Goal: Task Accomplishment & Management: Complete application form

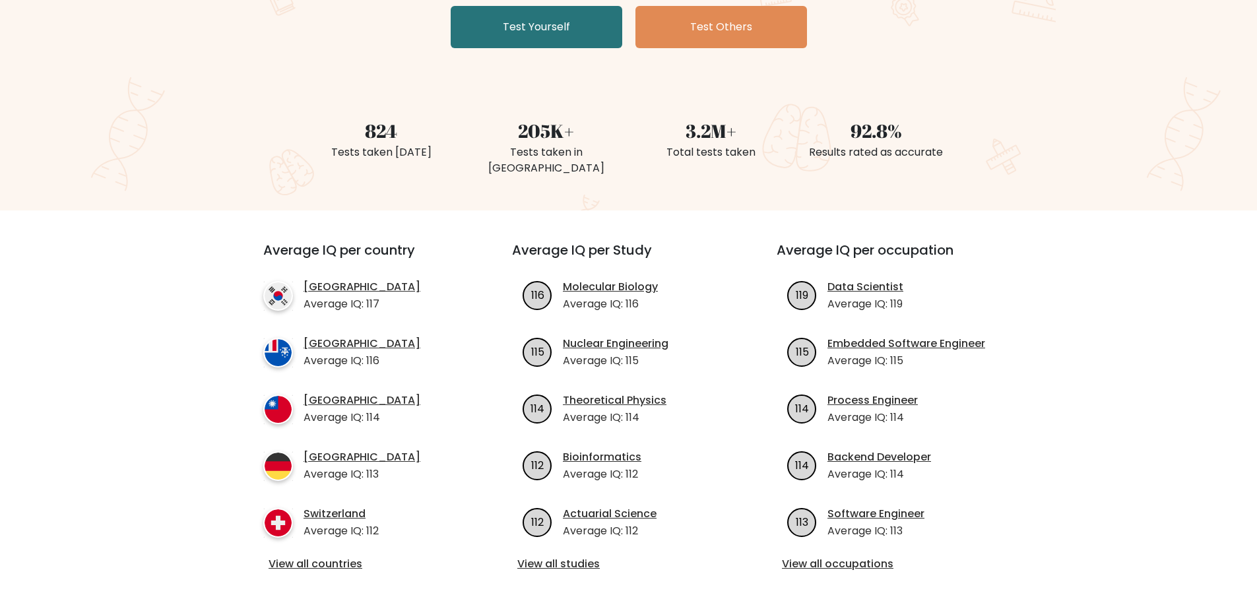
scroll to position [440, 0]
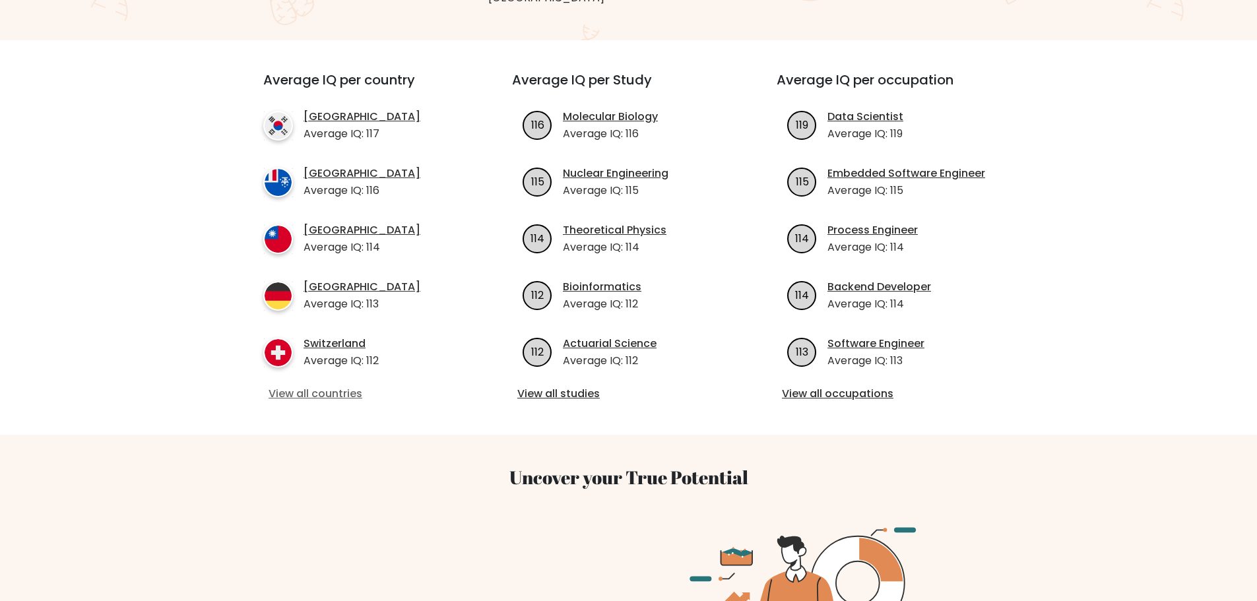
drag, startPoint x: 309, startPoint y: 380, endPoint x: 319, endPoint y: 376, distance: 10.0
click at [309, 386] on link "View all countries" at bounding box center [363, 394] width 191 height 16
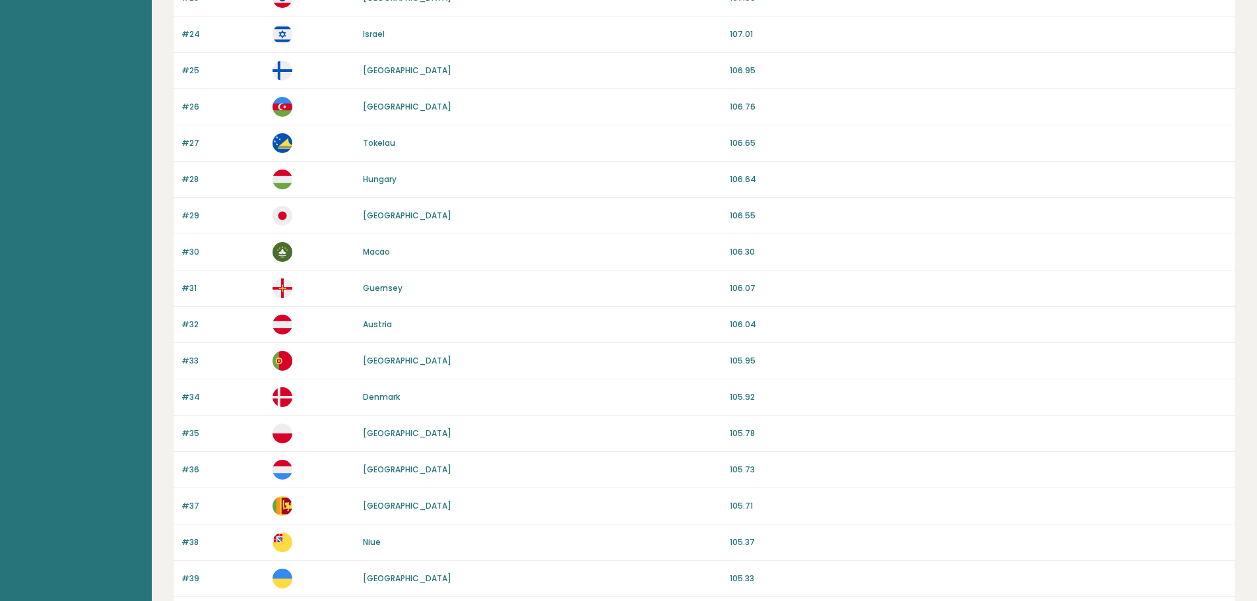
scroll to position [1112, 0]
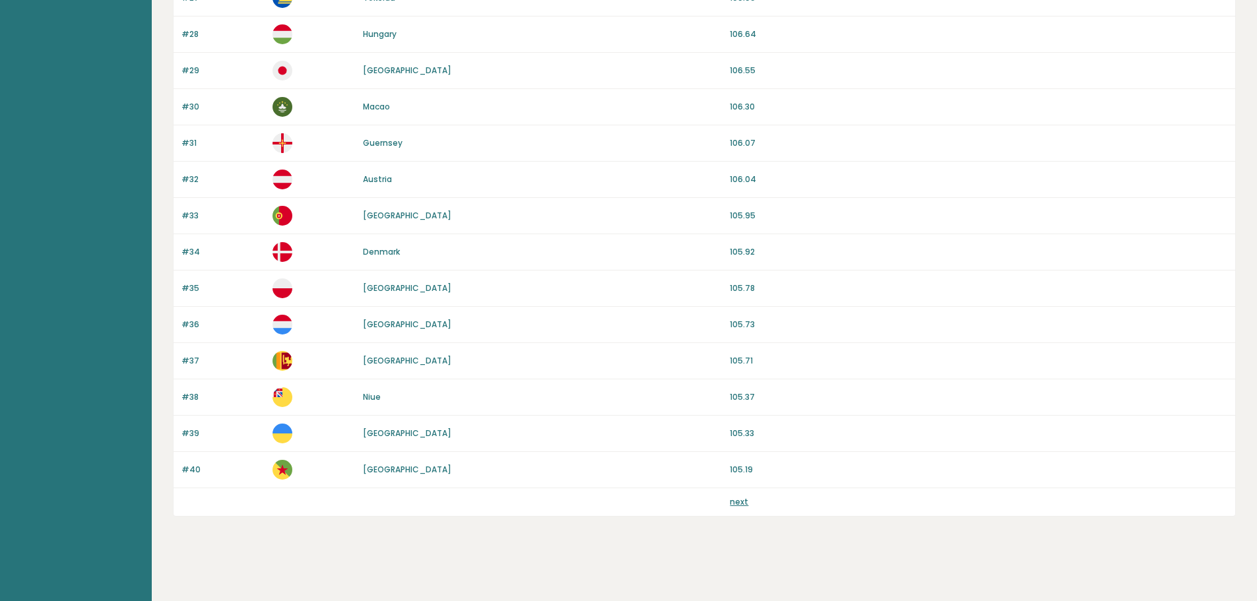
click at [741, 503] on link "next" at bounding box center [739, 501] width 18 height 11
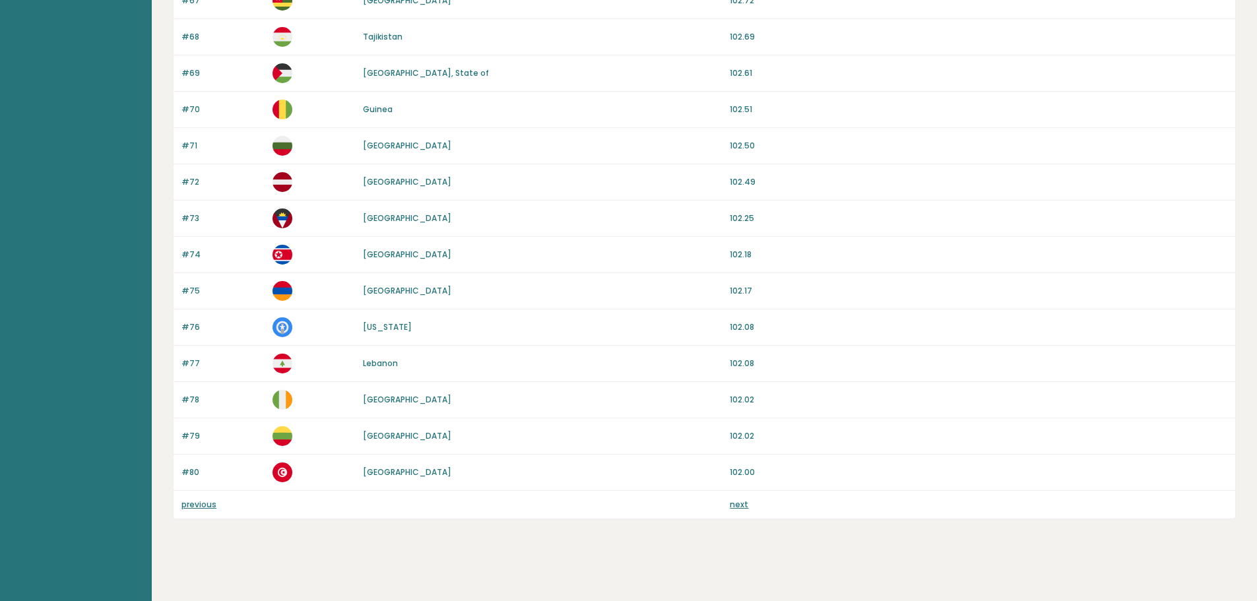
scroll to position [1112, 0]
click at [741, 504] on link "next" at bounding box center [739, 501] width 18 height 11
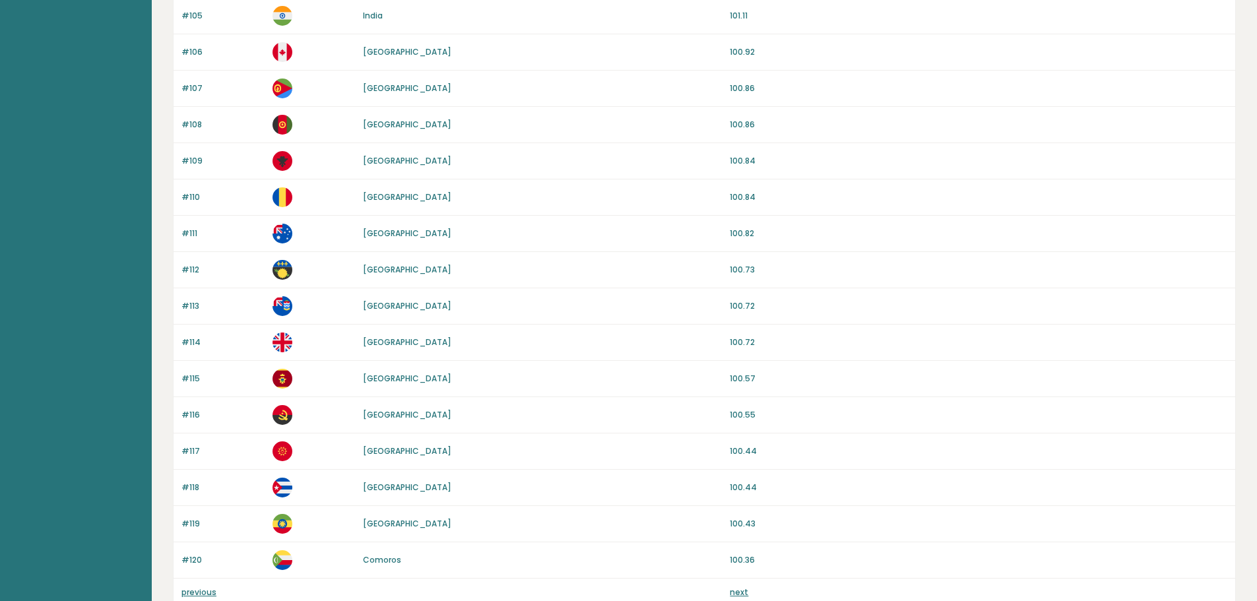
scroll to position [1100, 0]
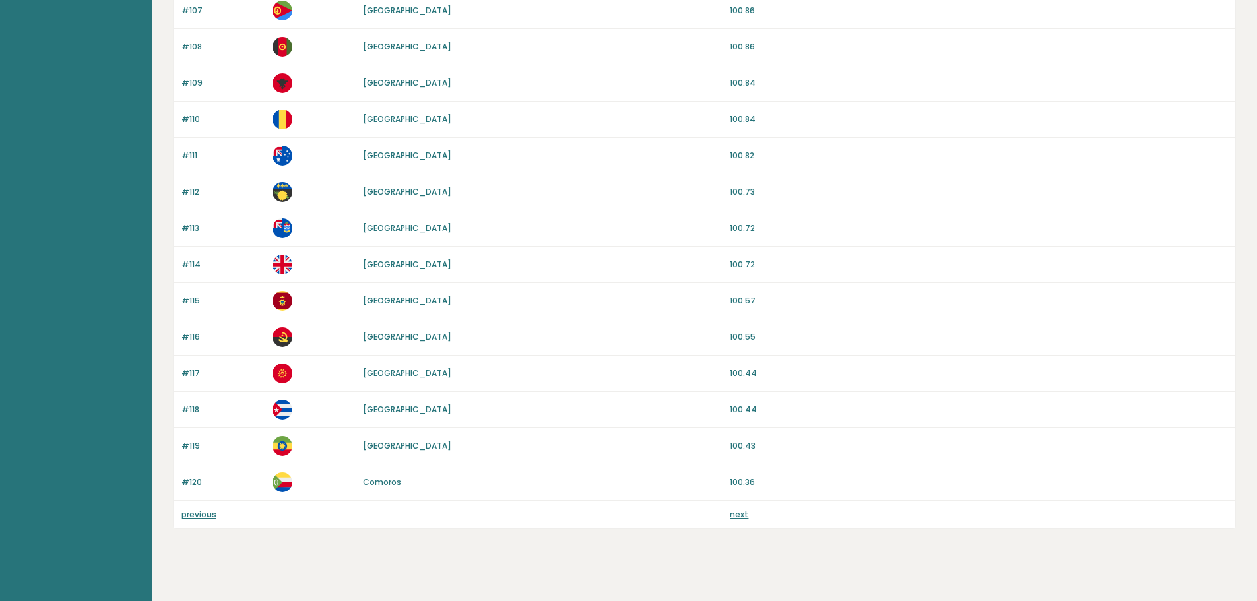
click at [745, 518] on link "next" at bounding box center [739, 514] width 18 height 11
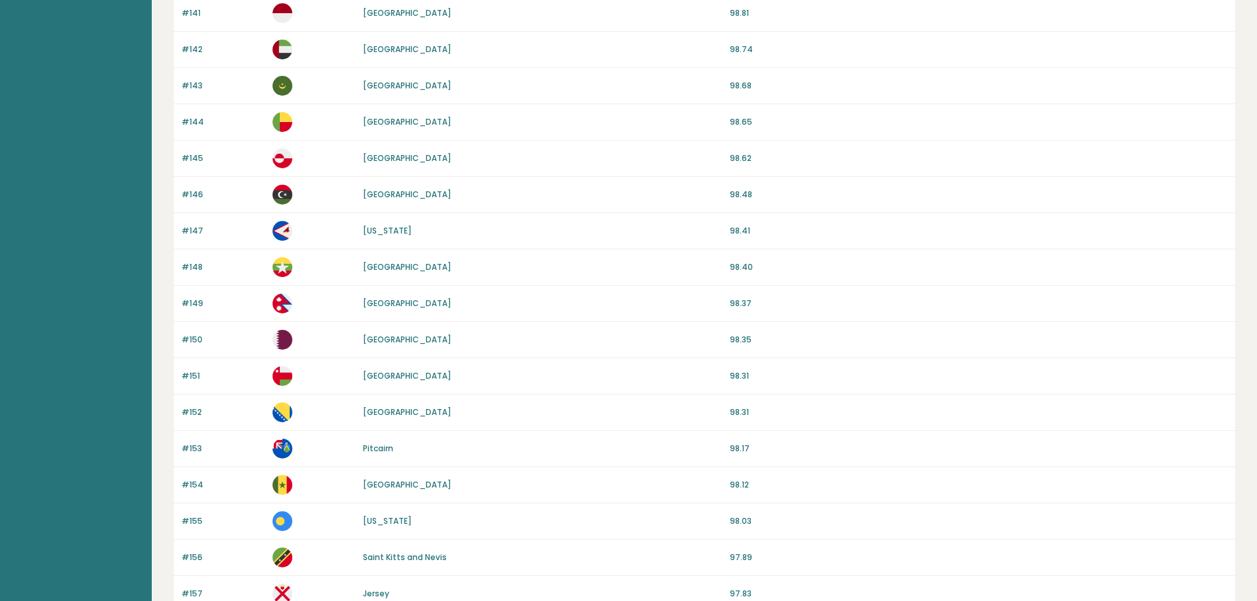
scroll to position [1100, 0]
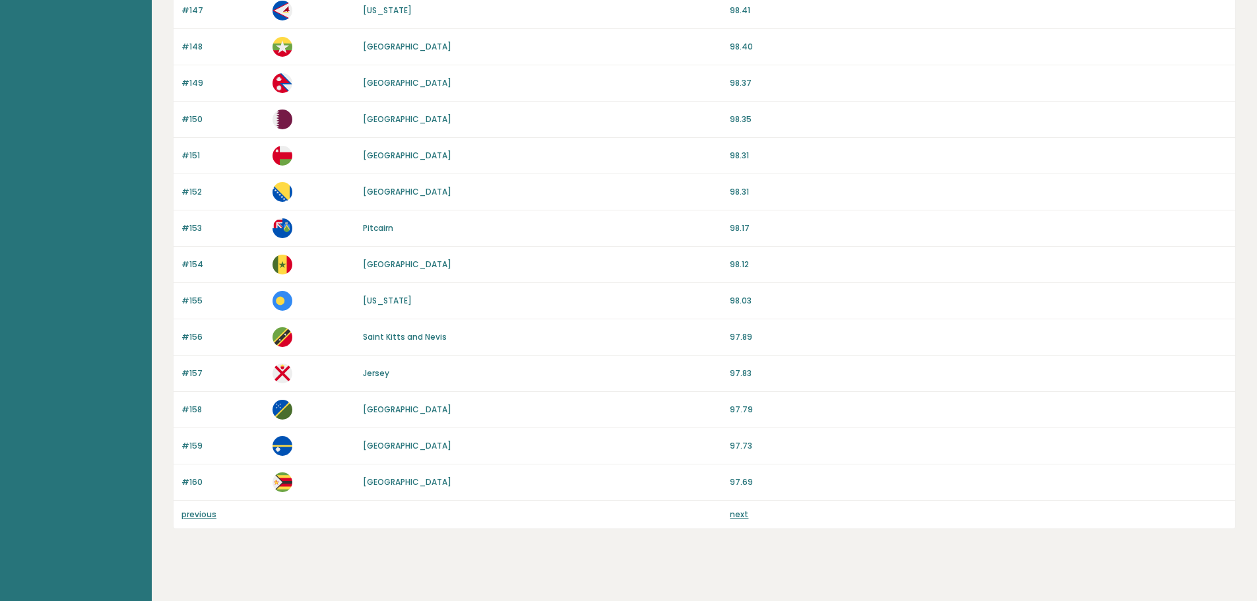
click at [739, 518] on link "next" at bounding box center [739, 514] width 18 height 11
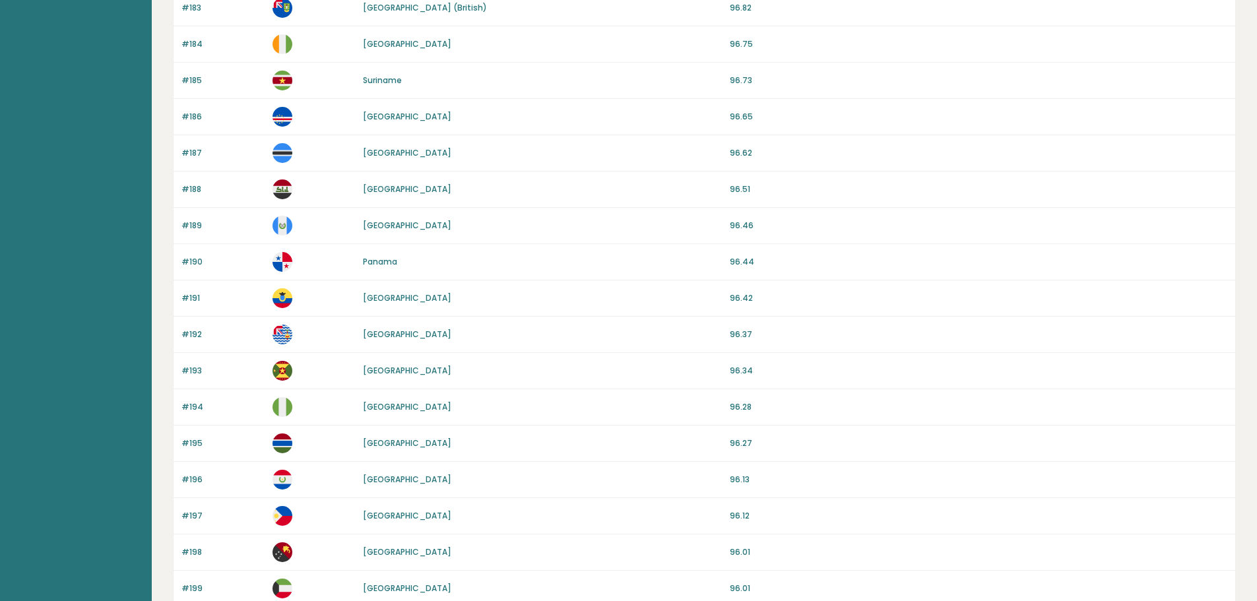
scroll to position [1100, 0]
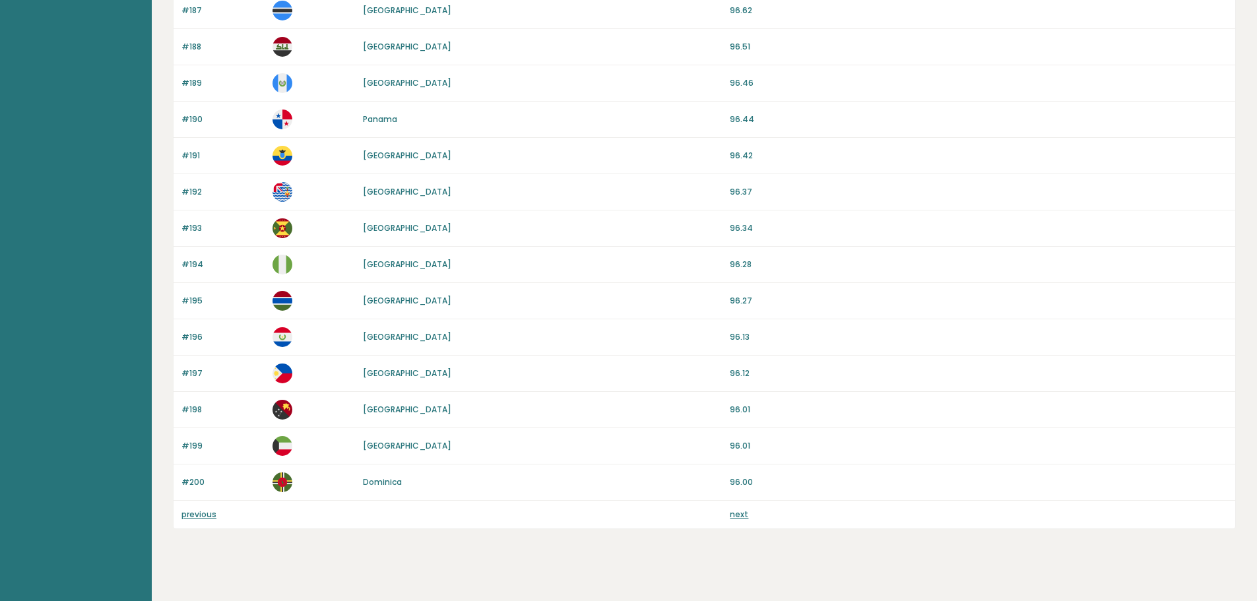
click at [741, 513] on link "next" at bounding box center [739, 514] width 18 height 11
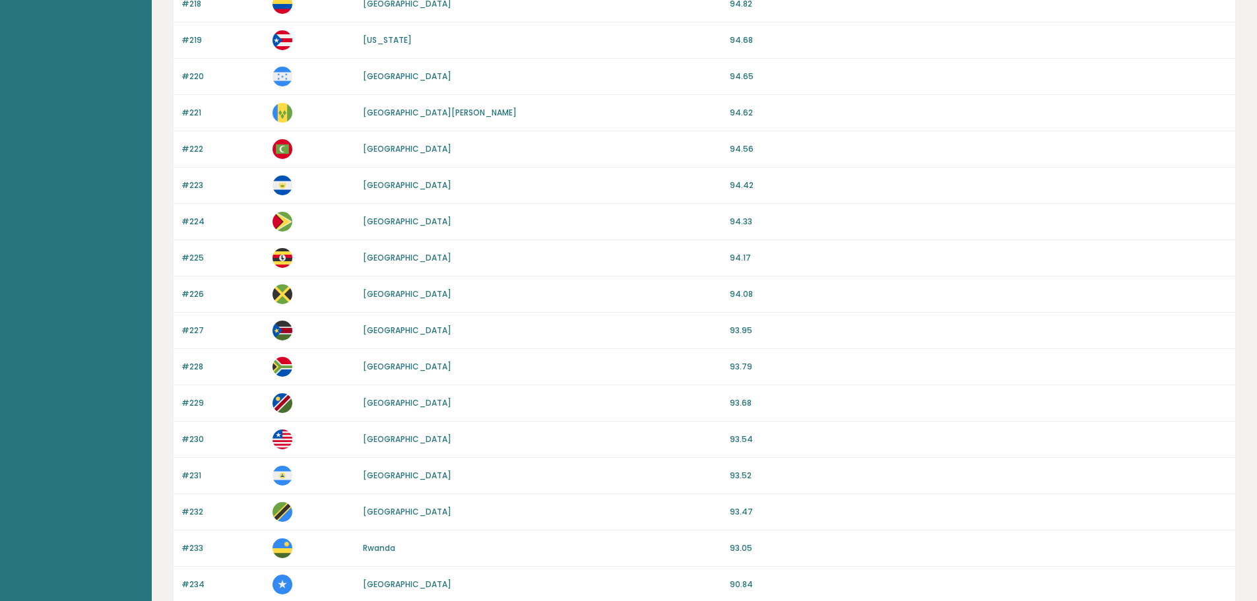
scroll to position [894, 0]
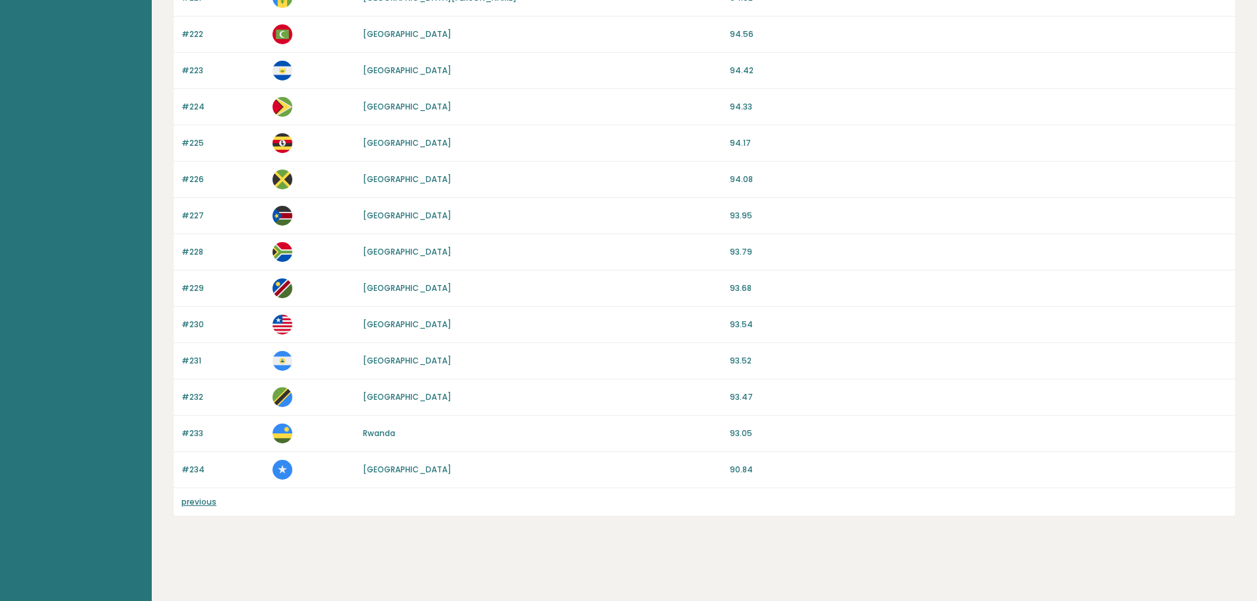
click at [197, 502] on link "previous" at bounding box center [198, 501] width 35 height 11
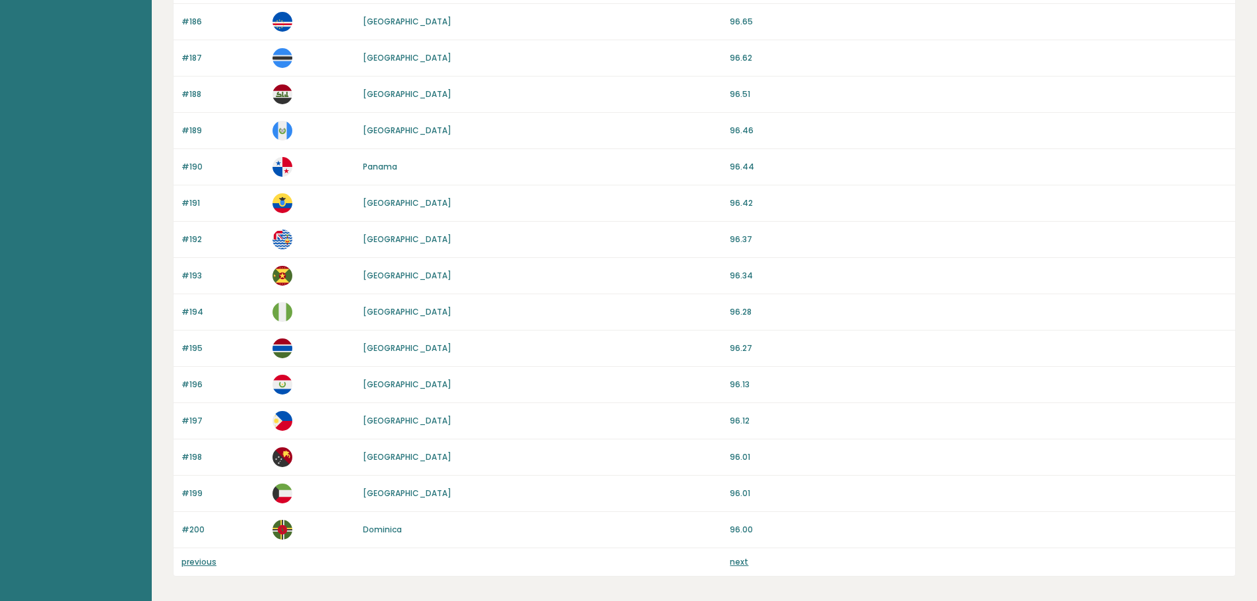
scroll to position [1112, 0]
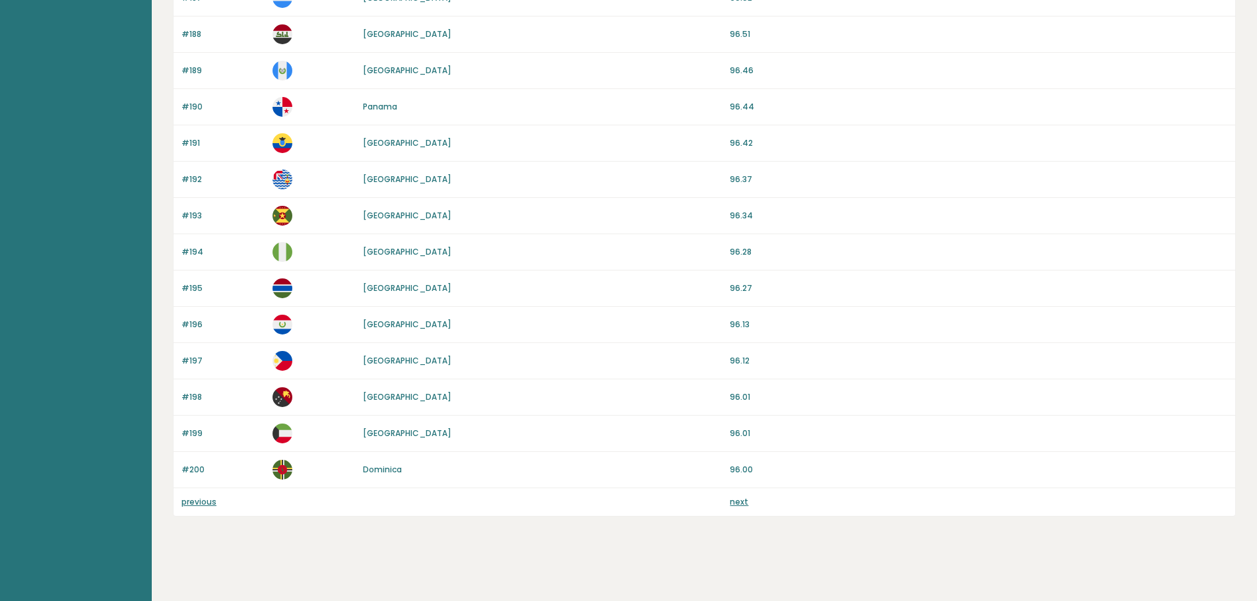
click at [192, 504] on link "previous" at bounding box center [198, 501] width 35 height 11
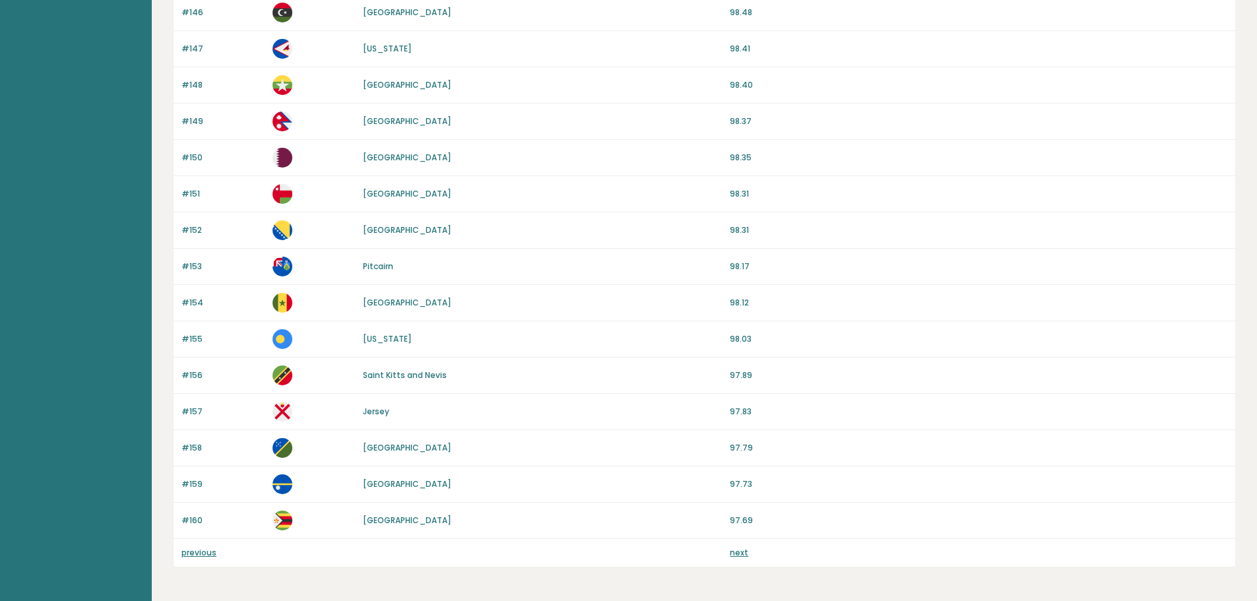
scroll to position [1112, 0]
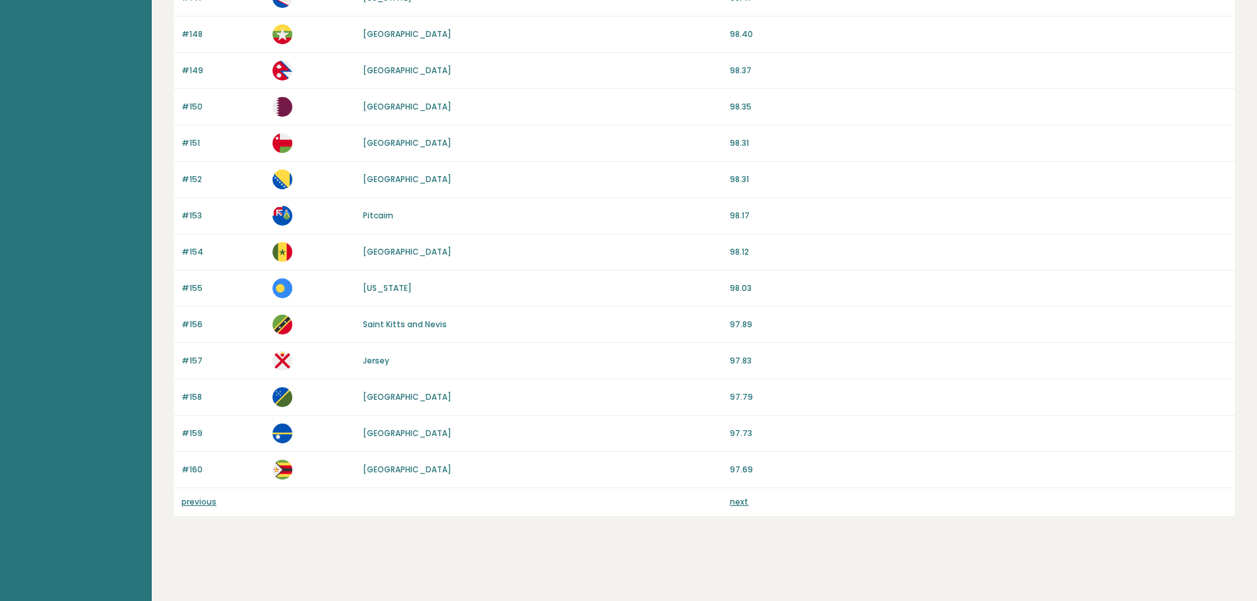
click at [199, 500] on link "previous" at bounding box center [198, 501] width 35 height 11
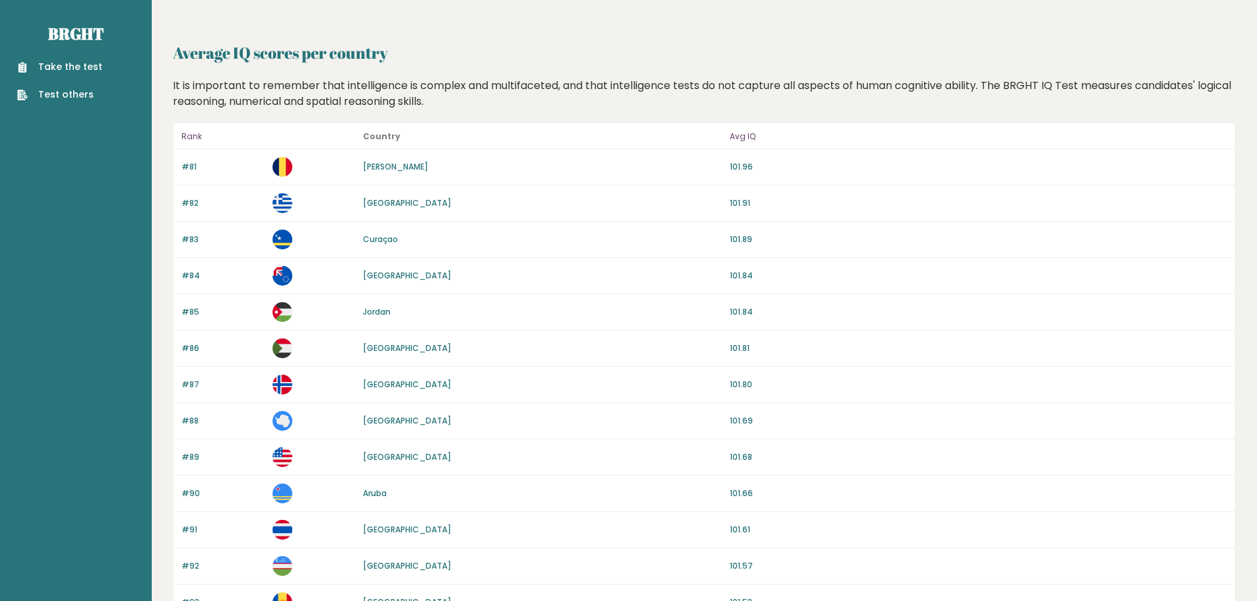
click at [89, 69] on link "Take the test" at bounding box center [59, 67] width 85 height 14
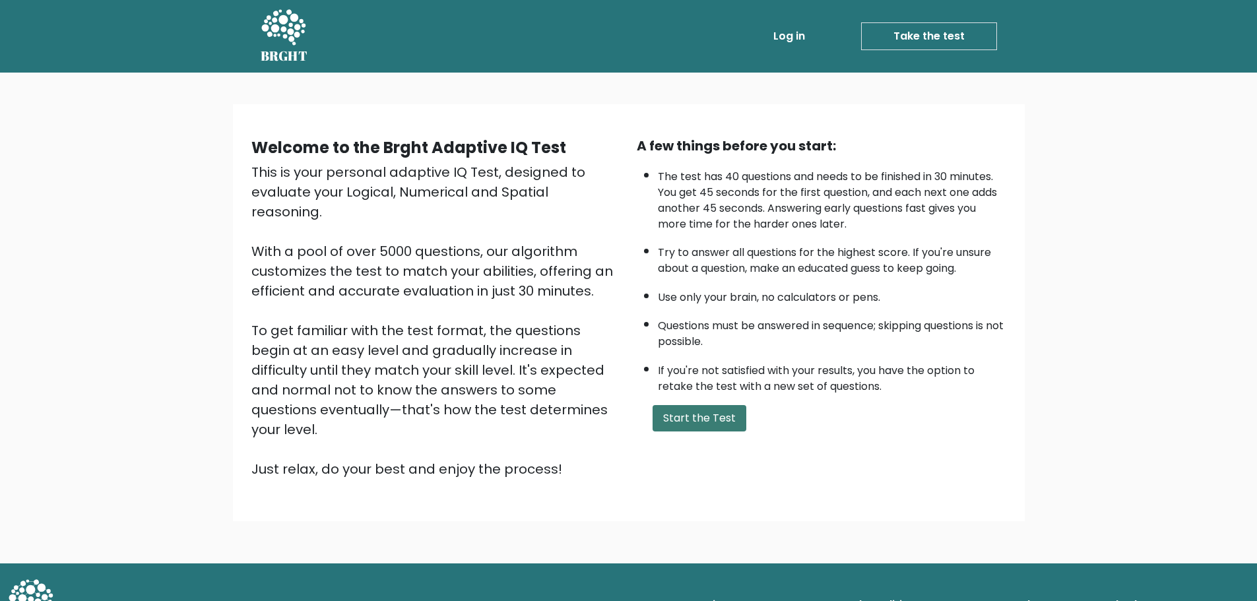
click at [718, 414] on button "Start the Test" at bounding box center [699, 418] width 94 height 26
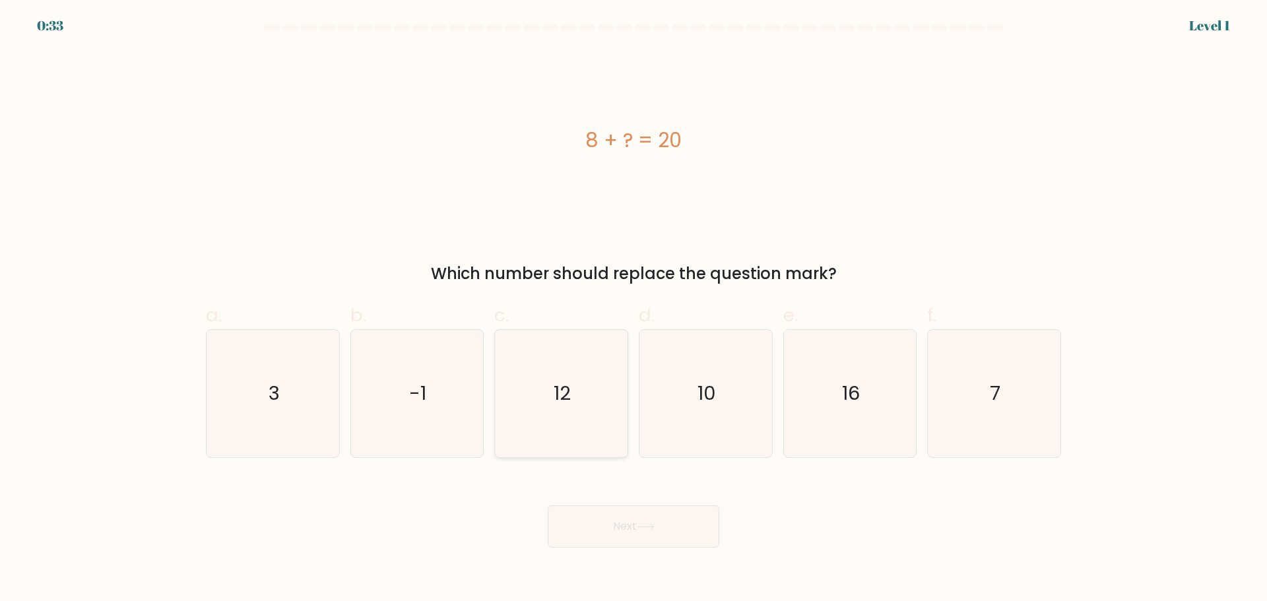
click at [563, 389] on text "12" at bounding box center [562, 393] width 17 height 26
click at [633, 309] on input "c. 12" at bounding box center [633, 305] width 1 height 9
radio input "true"
click at [641, 527] on icon at bounding box center [646, 526] width 18 height 7
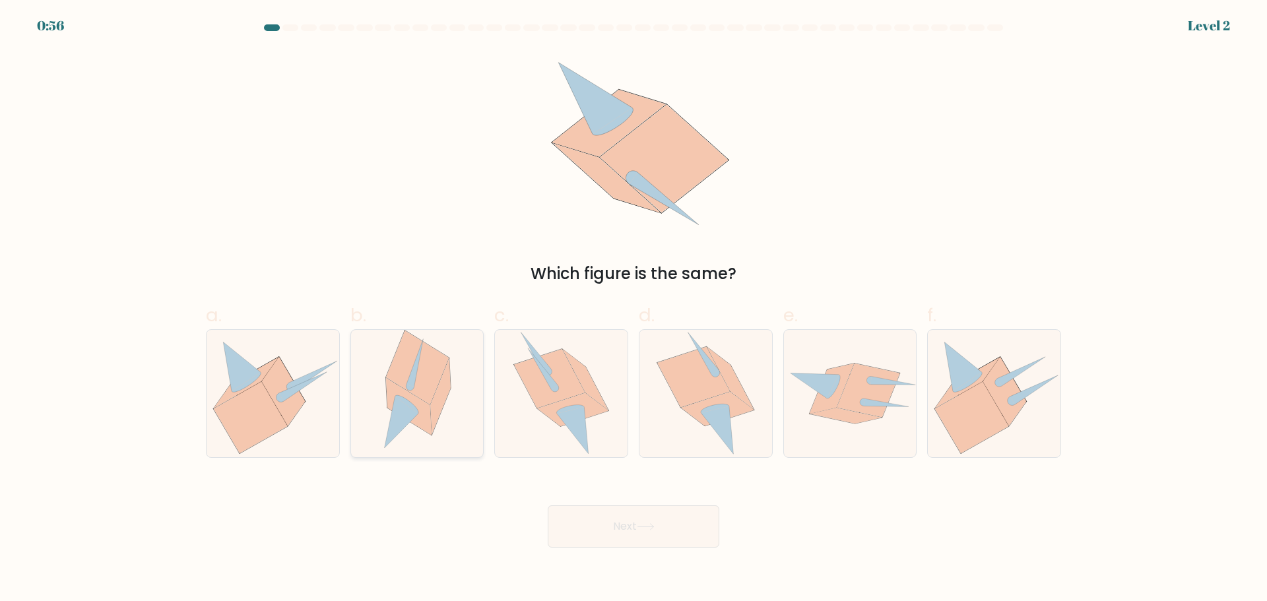
click at [420, 395] on icon at bounding box center [417, 367] width 63 height 74
click at [633, 309] on input "b." at bounding box center [633, 305] width 1 height 9
radio input "true"
click at [703, 384] on icon at bounding box center [693, 376] width 73 height 60
click at [634, 309] on input "d." at bounding box center [633, 305] width 1 height 9
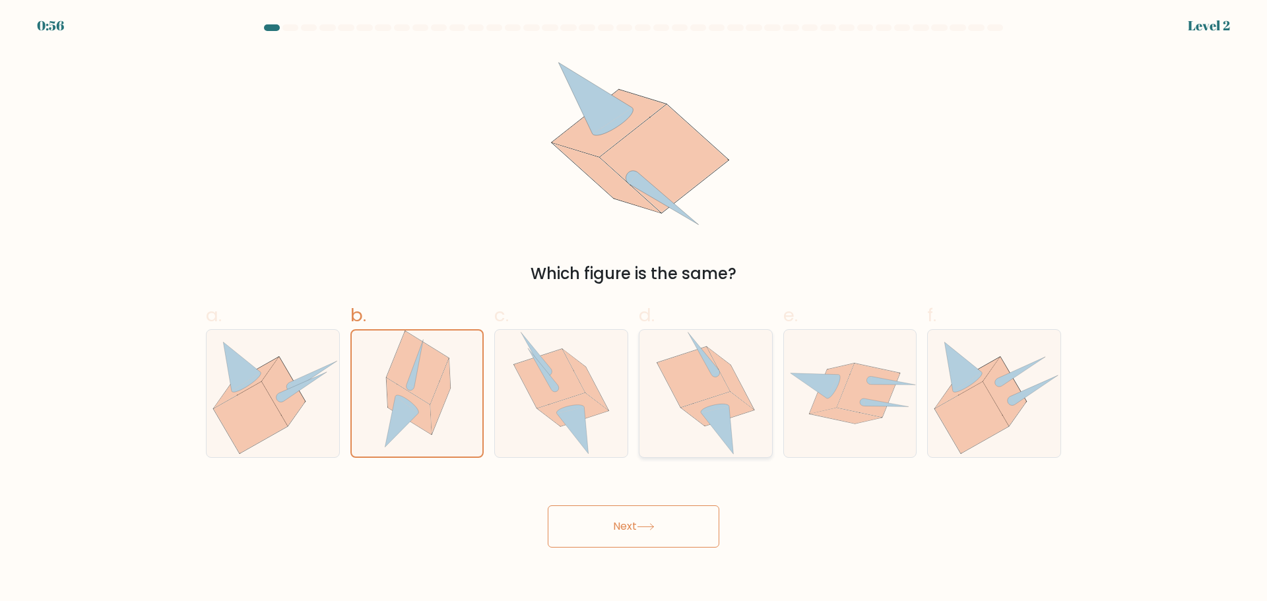
radio input "true"
click at [418, 393] on icon at bounding box center [417, 367] width 63 height 74
click at [633, 309] on input "b." at bounding box center [633, 305] width 1 height 9
radio input "true"
click at [652, 520] on button "Next" at bounding box center [634, 526] width 172 height 42
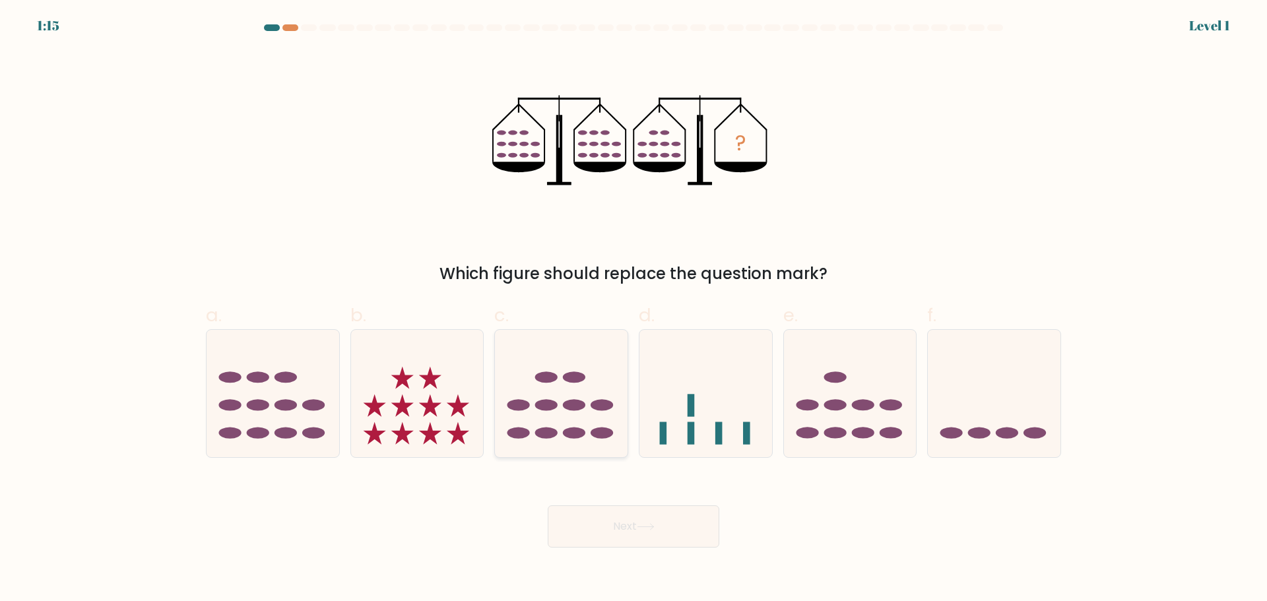
click at [579, 378] on ellipse at bounding box center [574, 376] width 22 height 11
click at [633, 309] on input "c." at bounding box center [633, 305] width 1 height 9
radio input "true"
click at [666, 539] on button "Next" at bounding box center [634, 526] width 172 height 42
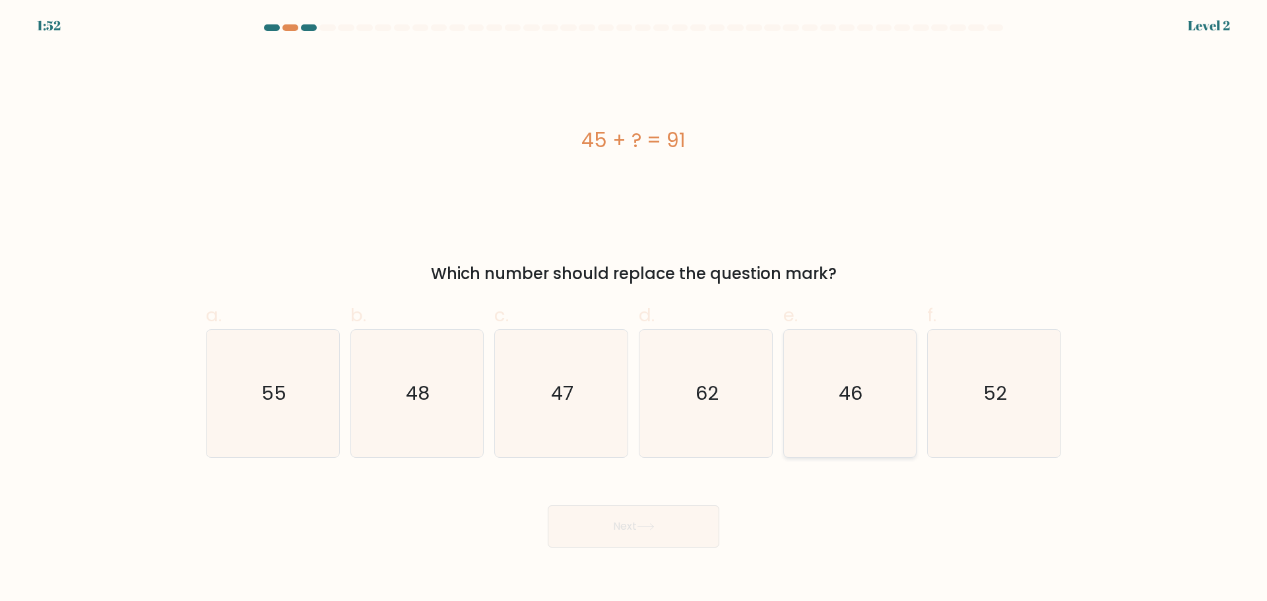
click at [867, 406] on icon "46" at bounding box center [849, 393] width 127 height 127
click at [634, 309] on input "e. 46" at bounding box center [633, 305] width 1 height 9
radio input "true"
click at [660, 538] on button "Next" at bounding box center [634, 526] width 172 height 42
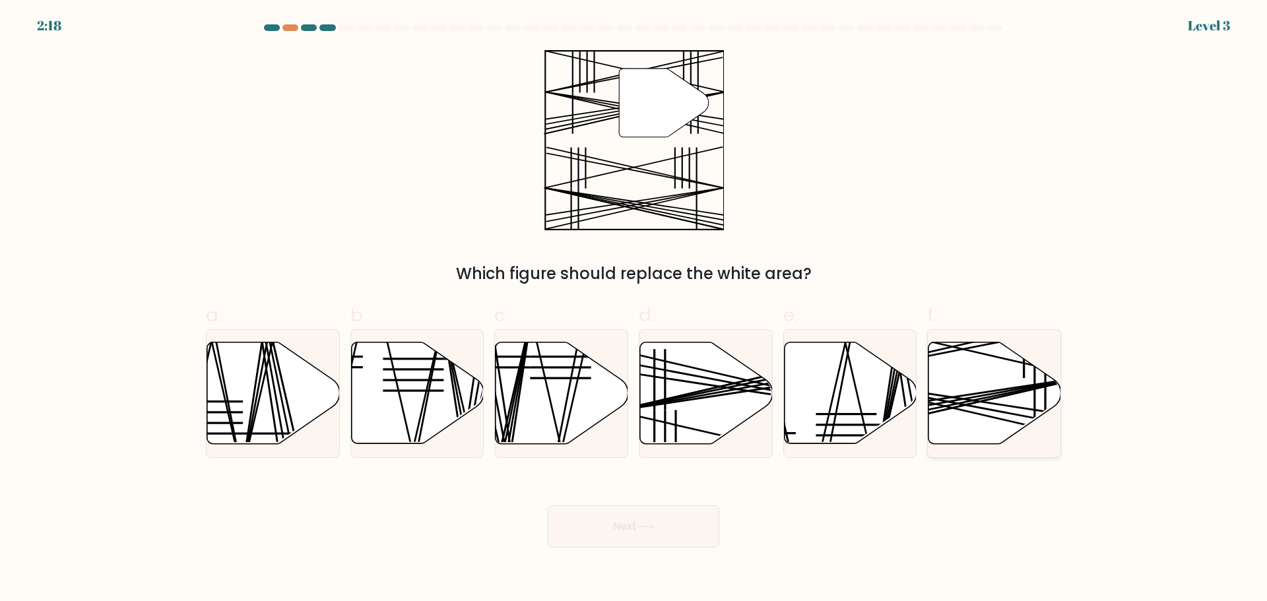
click at [995, 377] on icon at bounding box center [994, 393] width 133 height 102
click at [634, 309] on input "f." at bounding box center [633, 305] width 1 height 9
radio input "true"
click at [627, 544] on button "Next" at bounding box center [634, 526] width 172 height 42
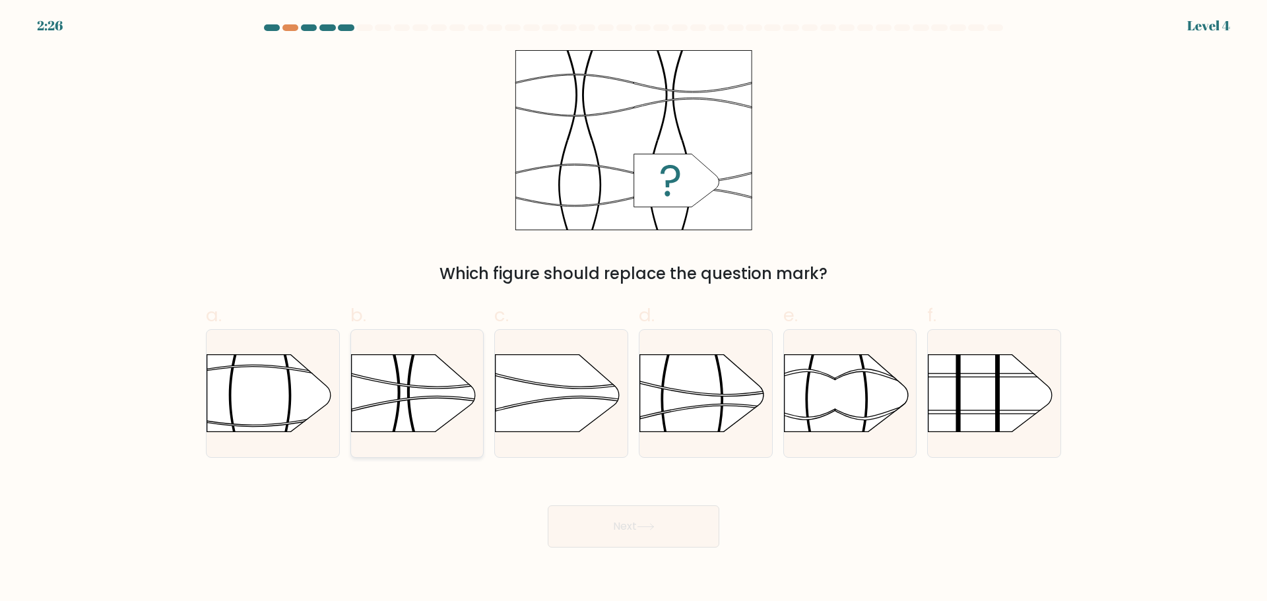
click at [439, 406] on rect at bounding box center [350, 458] width 344 height 262
click at [633, 309] on input "b." at bounding box center [633, 305] width 1 height 9
radio input "true"
click at [676, 520] on button "Next" at bounding box center [634, 526] width 172 height 42
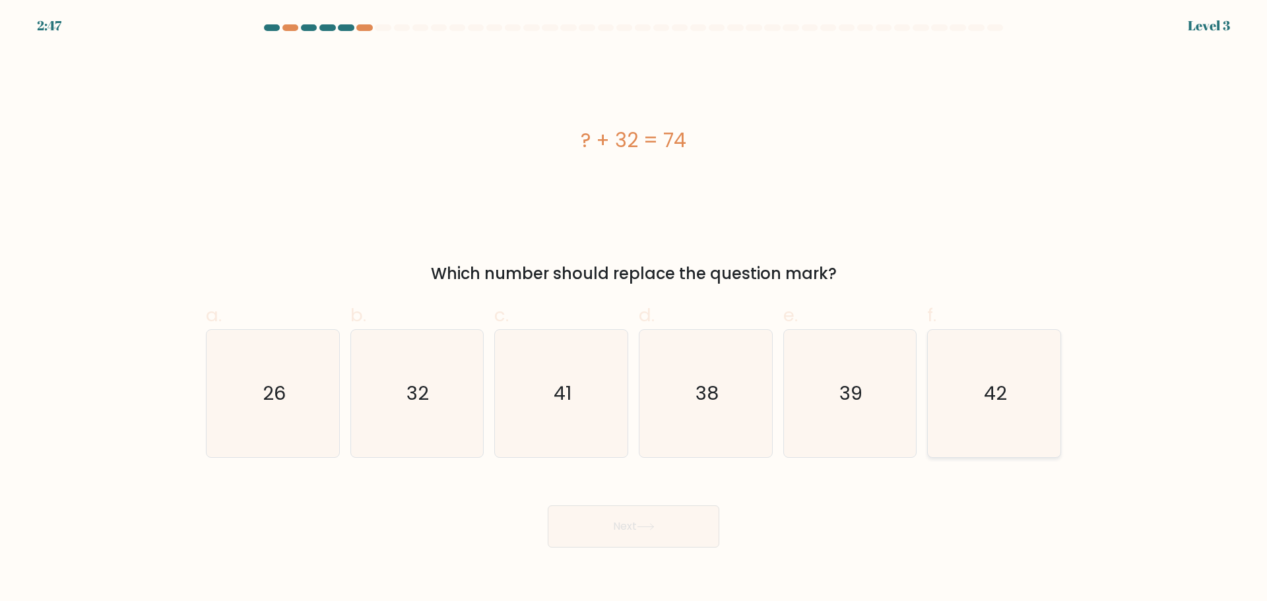
click at [962, 397] on icon "42" at bounding box center [993, 393] width 127 height 127
click at [634, 309] on input "f. 42" at bounding box center [633, 305] width 1 height 9
radio input "true"
click at [632, 531] on button "Next" at bounding box center [634, 526] width 172 height 42
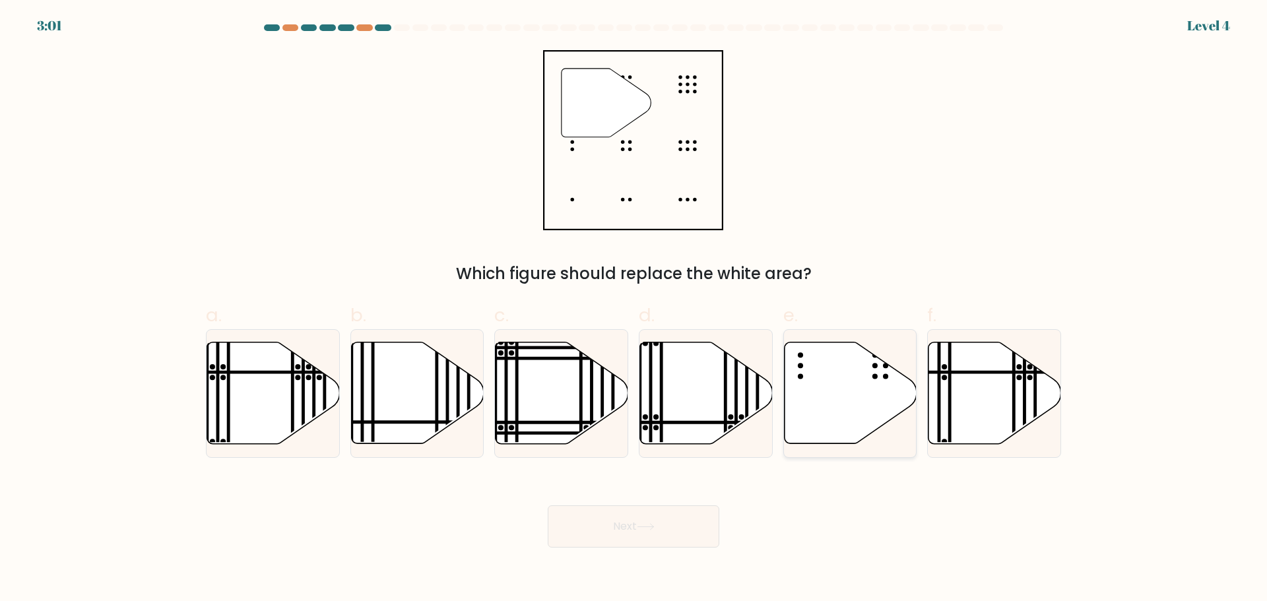
drag, startPoint x: 865, startPoint y: 383, endPoint x: 865, endPoint y: 392, distance: 8.6
click at [864, 383] on icon at bounding box center [850, 393] width 133 height 102
click at [634, 309] on input "e." at bounding box center [633, 305] width 1 height 9
radio input "true"
drag, startPoint x: 637, startPoint y: 524, endPoint x: 672, endPoint y: 523, distance: 35.6
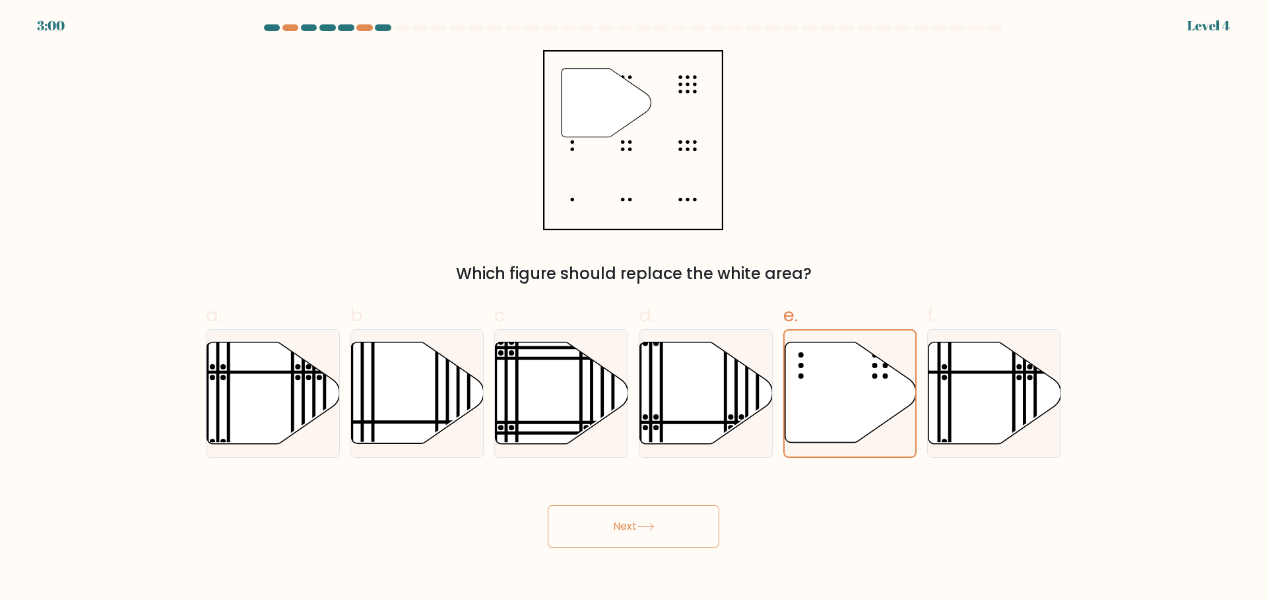
click at [637, 525] on button "Next" at bounding box center [634, 526] width 172 height 42
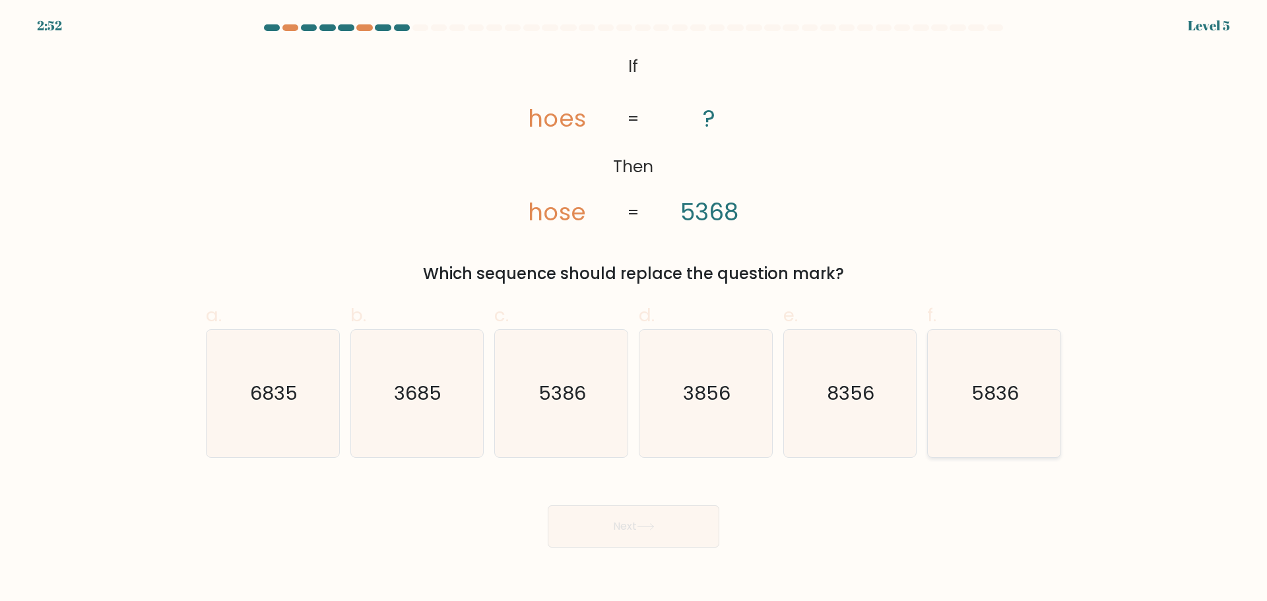
click at [1012, 400] on text "5836" at bounding box center [995, 393] width 47 height 26
click at [634, 309] on input "f. 5836" at bounding box center [633, 305] width 1 height 9
radio input "true"
click at [815, 407] on icon "8356" at bounding box center [849, 393] width 127 height 127
click at [634, 309] on input "e. 8356" at bounding box center [633, 305] width 1 height 9
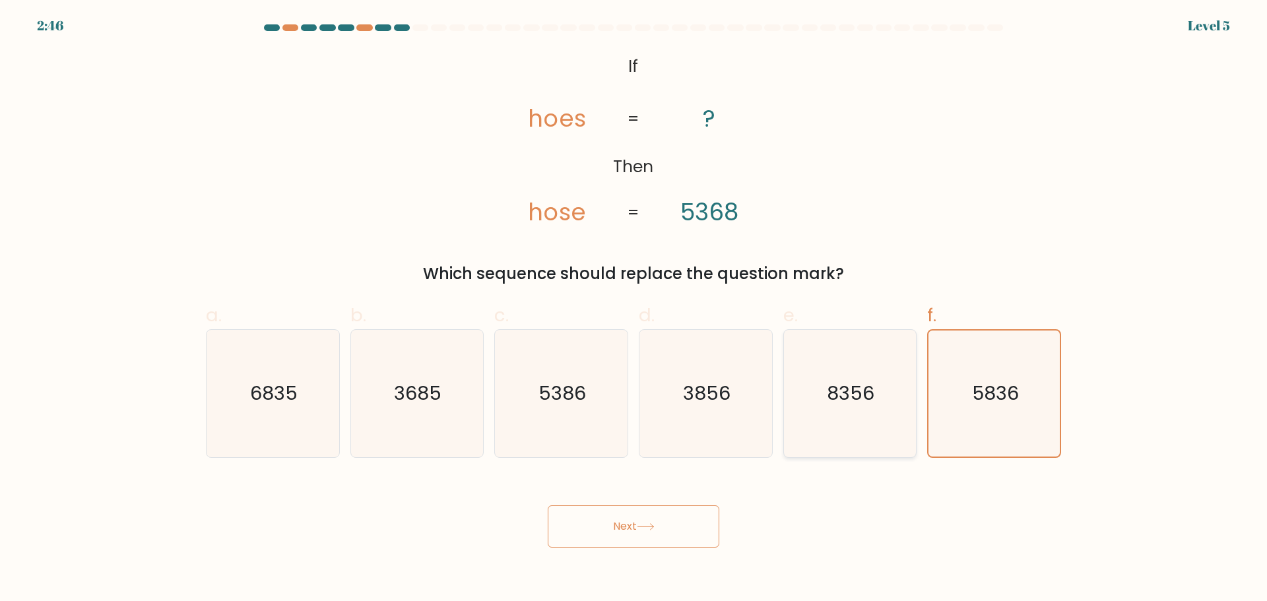
radio input "true"
click at [672, 531] on button "Next" at bounding box center [634, 526] width 172 height 42
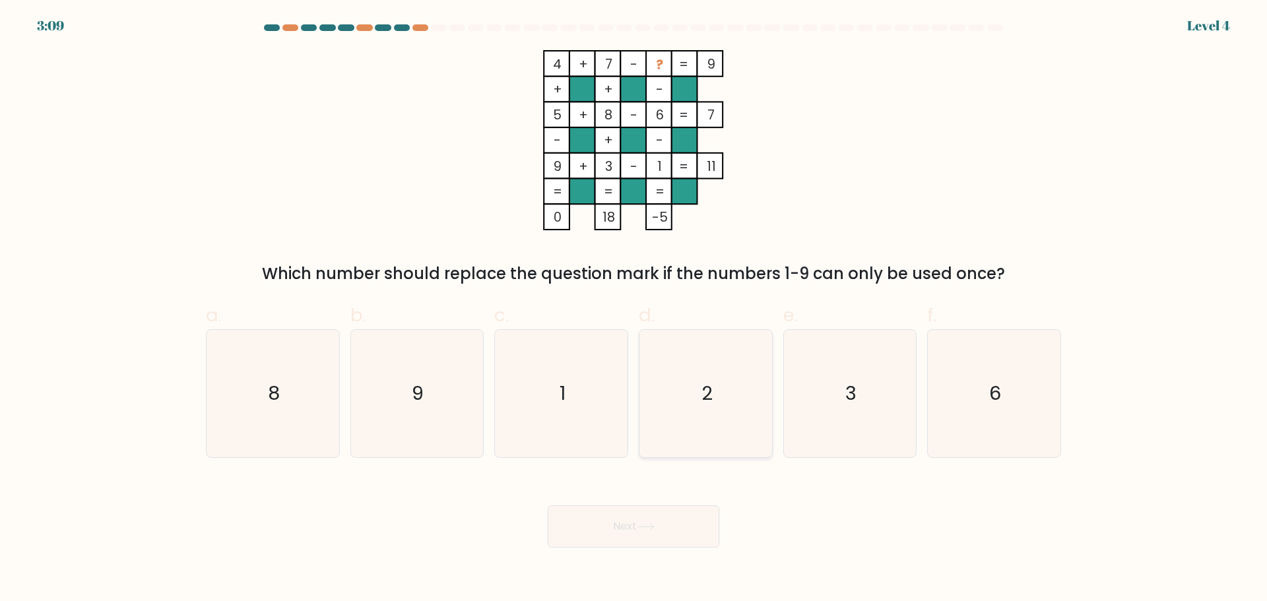
click at [731, 388] on icon "2" at bounding box center [705, 393] width 127 height 127
click at [634, 309] on input "d. 2" at bounding box center [633, 305] width 1 height 9
radio input "true"
click at [653, 538] on button "Next" at bounding box center [634, 526] width 172 height 42
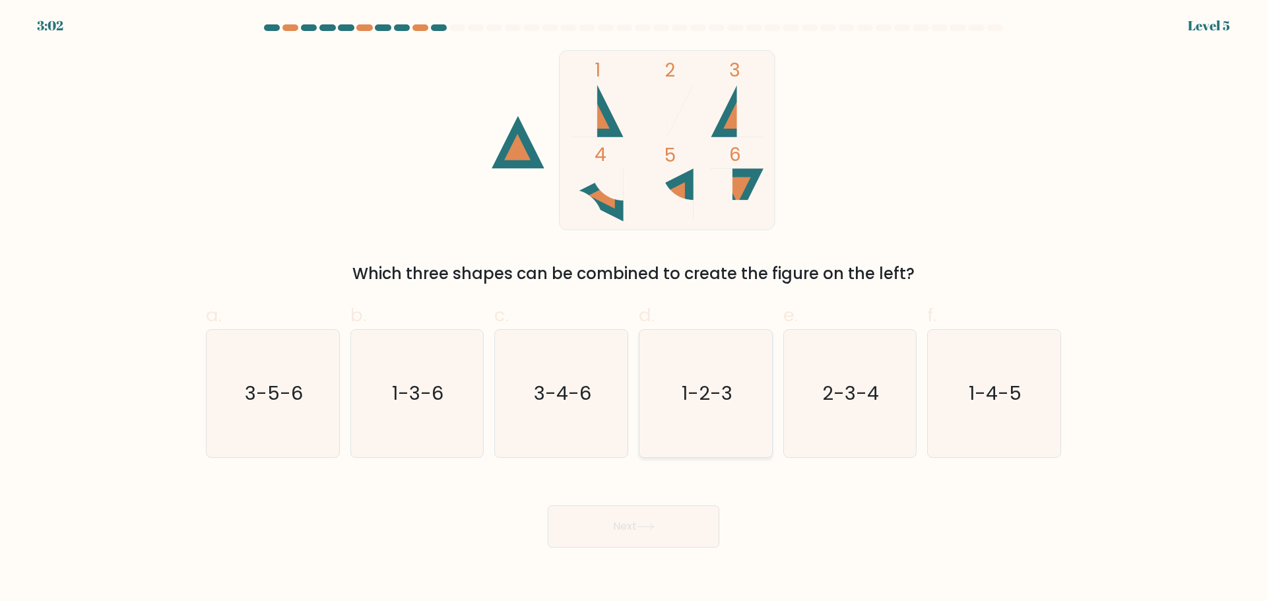
click at [737, 412] on icon "1-2-3" at bounding box center [705, 393] width 127 height 127
click at [634, 309] on input "d. 1-2-3" at bounding box center [633, 305] width 1 height 9
radio input "true"
click at [643, 526] on icon at bounding box center [645, 527] width 16 height 6
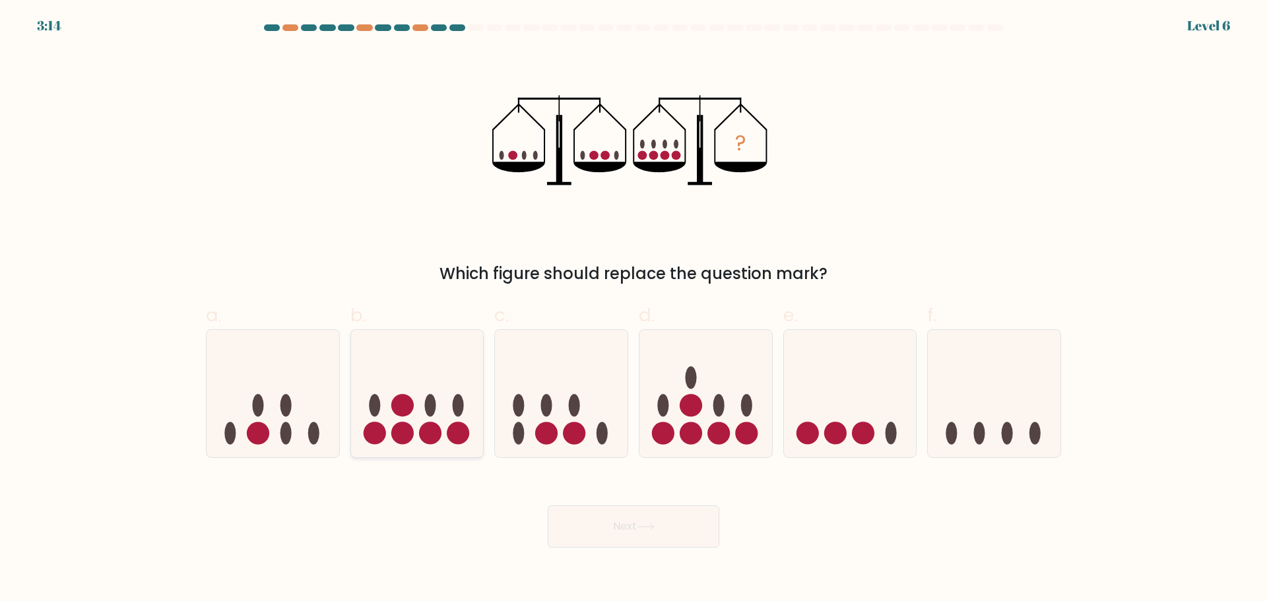
click at [423, 406] on icon at bounding box center [417, 393] width 133 height 110
click at [633, 309] on input "b." at bounding box center [633, 305] width 1 height 9
radio input "true"
click at [661, 538] on button "Next" at bounding box center [634, 526] width 172 height 42
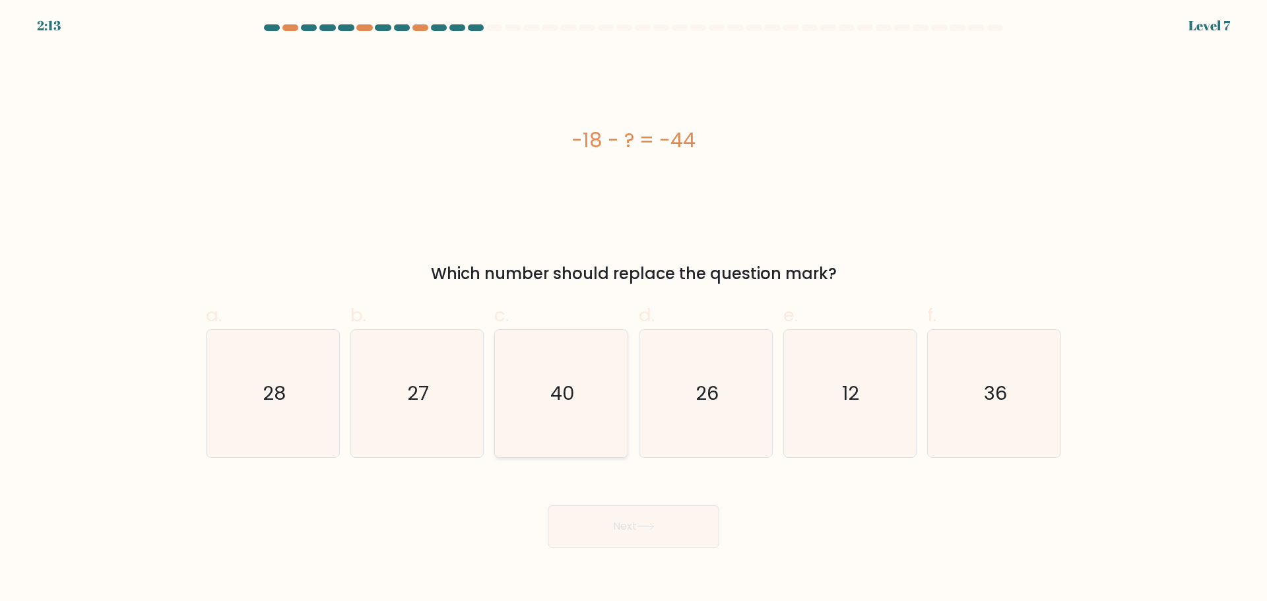
click at [538, 405] on icon "40" at bounding box center [560, 393] width 127 height 127
click at [633, 309] on input "c. 40" at bounding box center [633, 305] width 1 height 9
radio input "true"
click at [623, 524] on button "Next" at bounding box center [634, 526] width 172 height 42
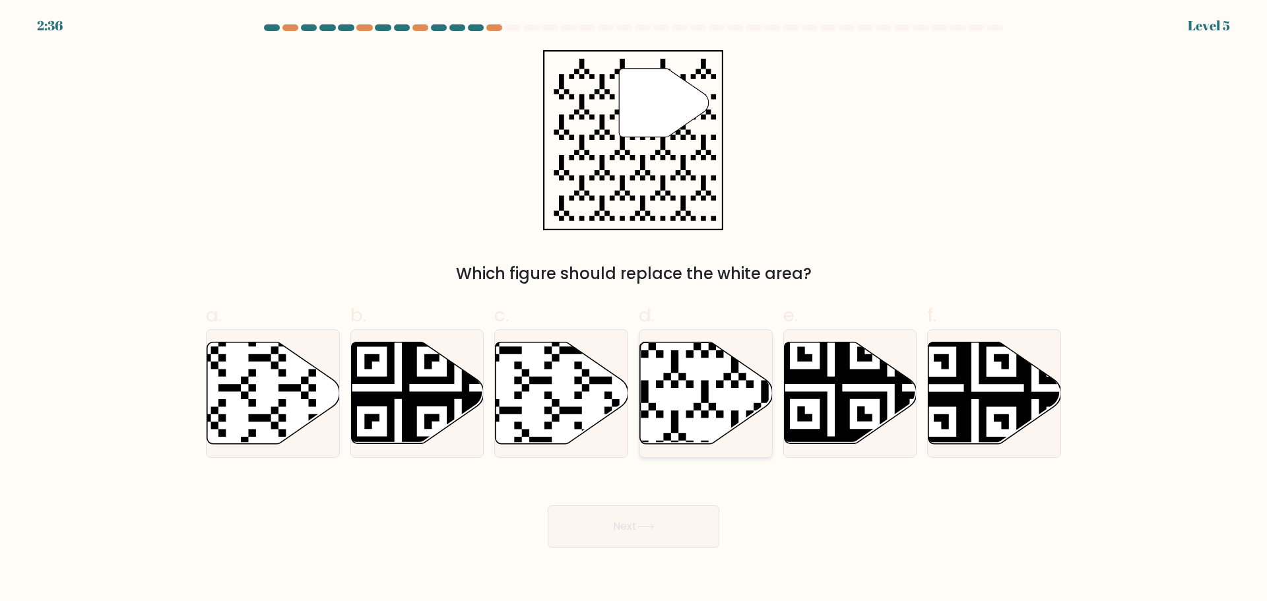
click at [684, 387] on icon at bounding box center [706, 393] width 133 height 102
click at [634, 309] on input "d." at bounding box center [633, 305] width 1 height 9
radio input "true"
click at [679, 524] on button "Next" at bounding box center [634, 526] width 172 height 42
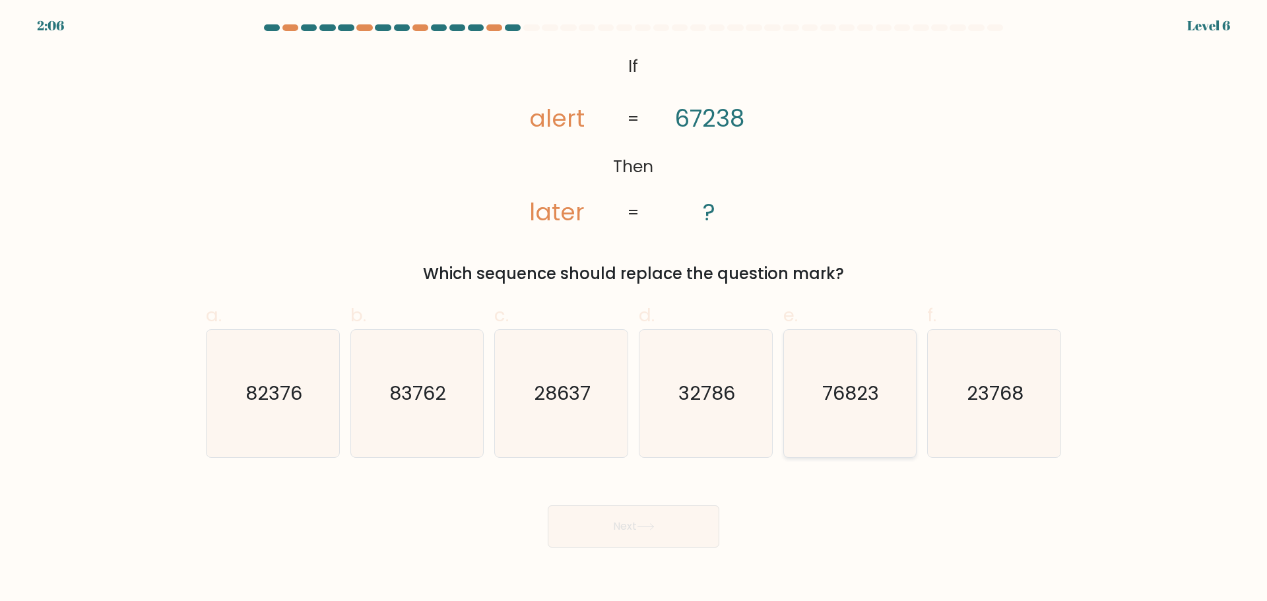
click at [829, 400] on text "76823" at bounding box center [851, 393] width 57 height 26
click at [634, 309] on input "e. 76823" at bounding box center [633, 305] width 1 height 9
radio input "true"
click at [625, 518] on button "Next" at bounding box center [634, 526] width 172 height 42
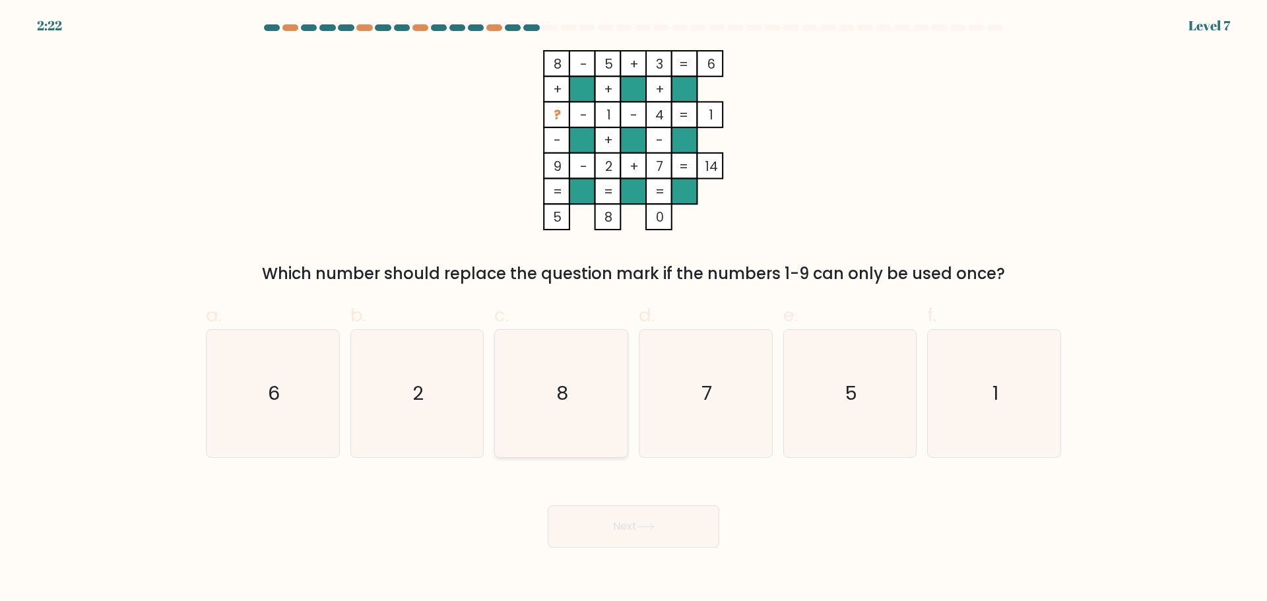
click at [522, 424] on icon "8" at bounding box center [560, 393] width 127 height 127
click at [633, 309] on input "c. 8" at bounding box center [633, 305] width 1 height 9
radio input "true"
click at [599, 524] on button "Next" at bounding box center [634, 526] width 172 height 42
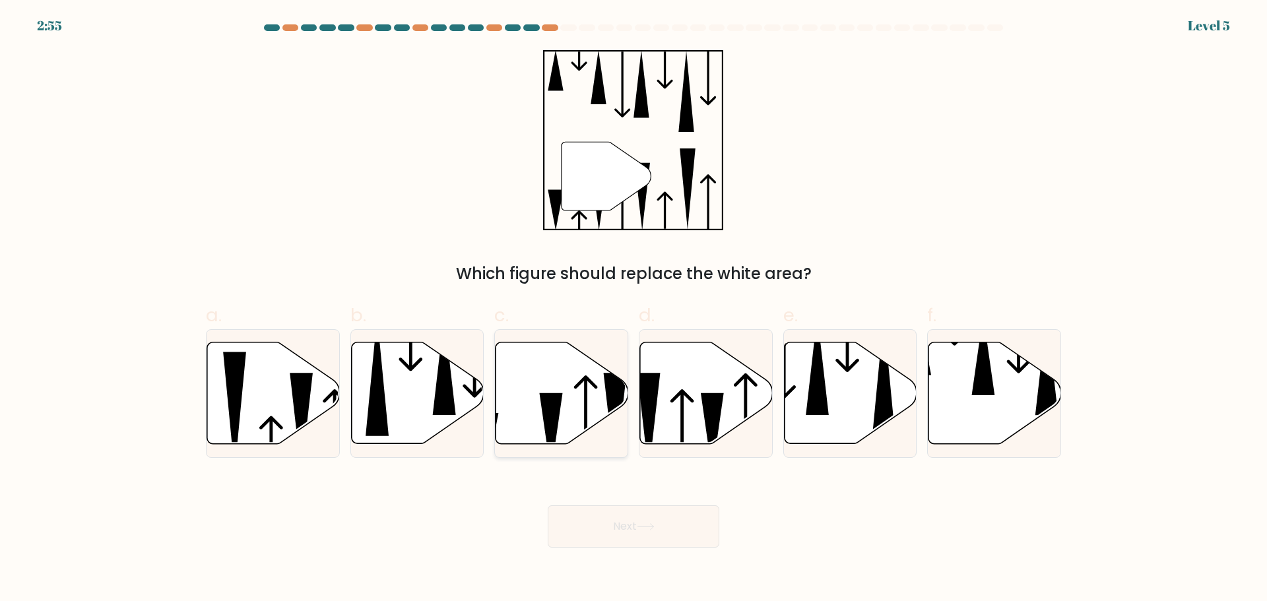
click at [554, 419] on icon at bounding box center [551, 432] width 23 height 80
click at [633, 309] on input "c." at bounding box center [633, 305] width 1 height 9
radio input "true"
click at [633, 518] on button "Next" at bounding box center [634, 526] width 172 height 42
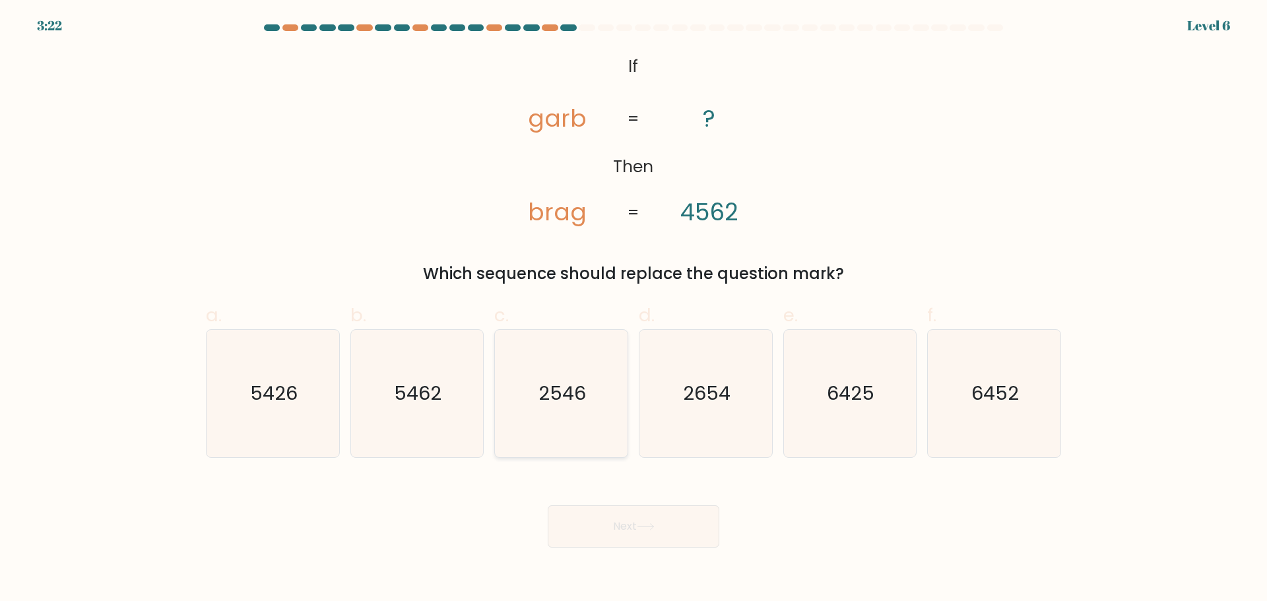
click at [572, 400] on text "2546" at bounding box center [562, 393] width 47 height 26
click at [633, 309] on input "c. 2546" at bounding box center [633, 305] width 1 height 9
radio input "true"
click at [643, 523] on icon at bounding box center [646, 526] width 18 height 7
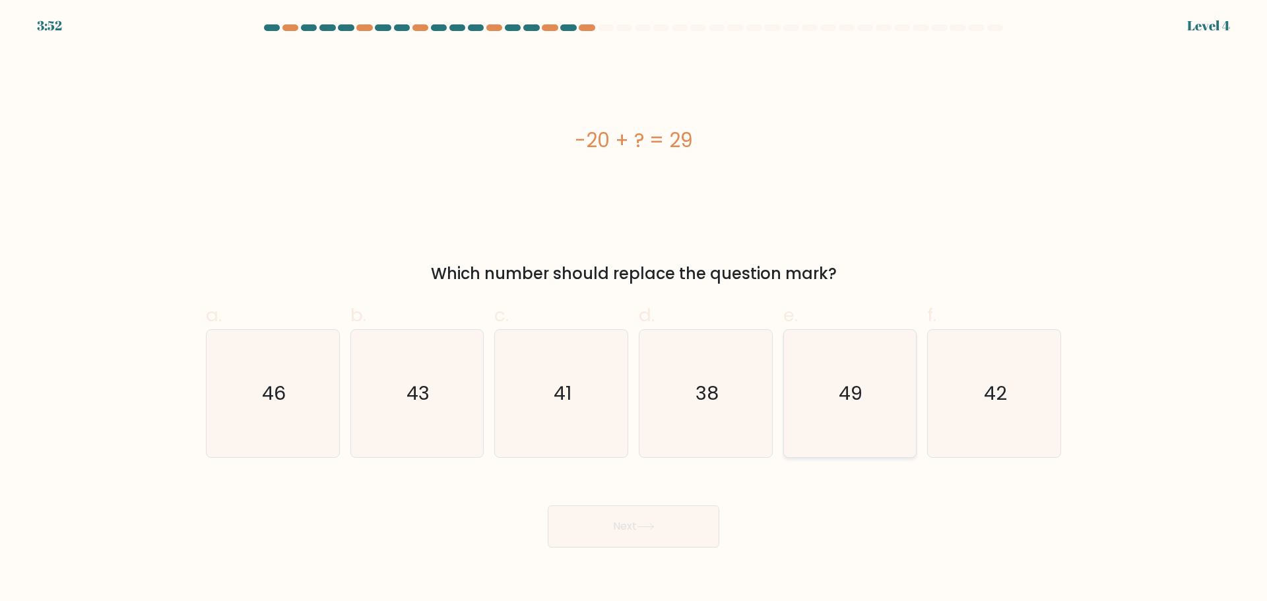
click at [893, 404] on icon "49" at bounding box center [849, 393] width 127 height 127
click at [634, 309] on input "e. 49" at bounding box center [633, 305] width 1 height 9
radio input "true"
click at [674, 534] on button "Next" at bounding box center [634, 526] width 172 height 42
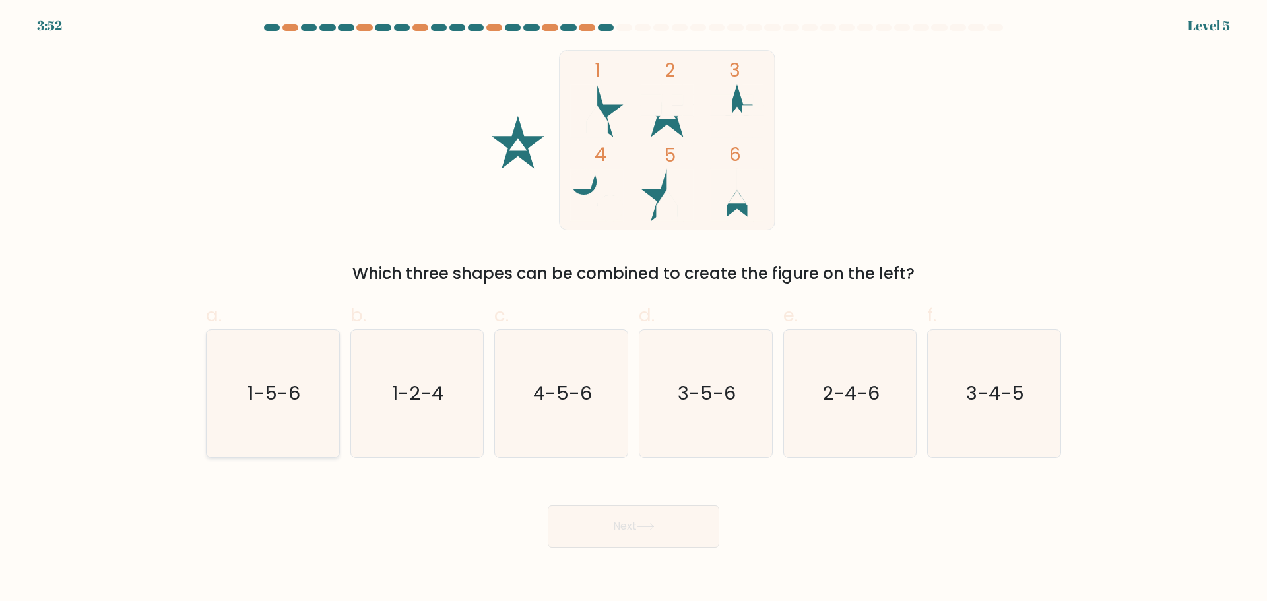
click at [241, 380] on icon "1-5-6" at bounding box center [272, 393] width 127 height 127
click at [633, 309] on input "a. 1-5-6" at bounding box center [633, 305] width 1 height 9
radio input "true"
click at [650, 507] on button "Next" at bounding box center [634, 526] width 172 height 42
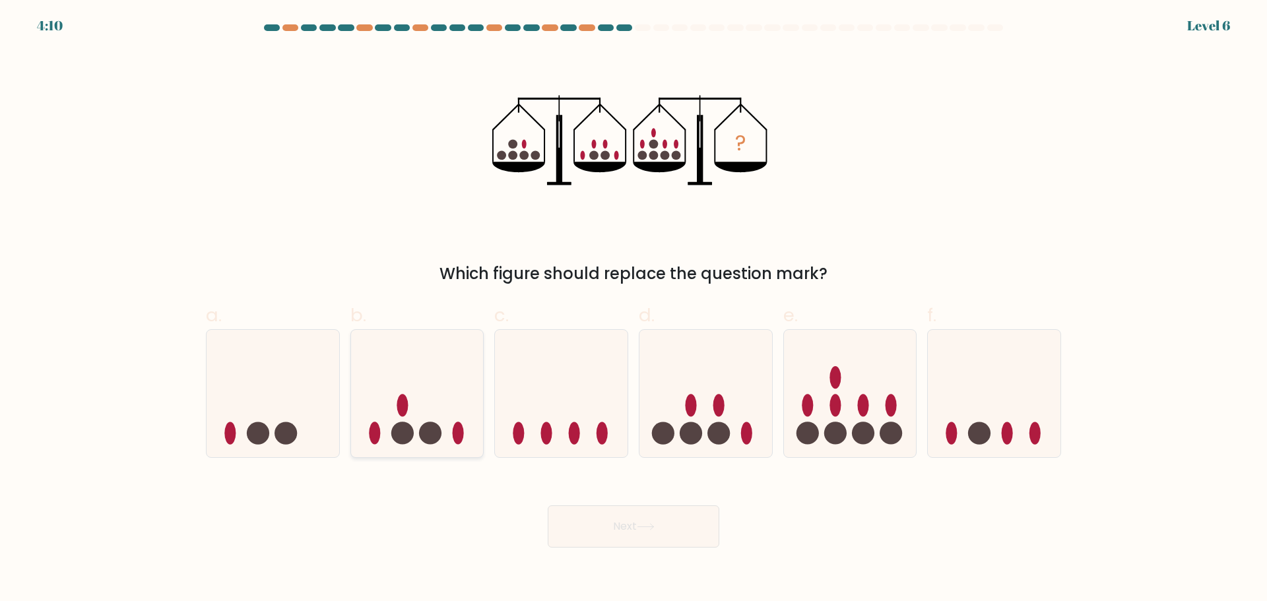
click at [393, 436] on circle at bounding box center [402, 433] width 22 height 22
click at [633, 309] on input "b." at bounding box center [633, 305] width 1 height 9
radio input "true"
click at [633, 509] on button "Next" at bounding box center [634, 526] width 172 height 42
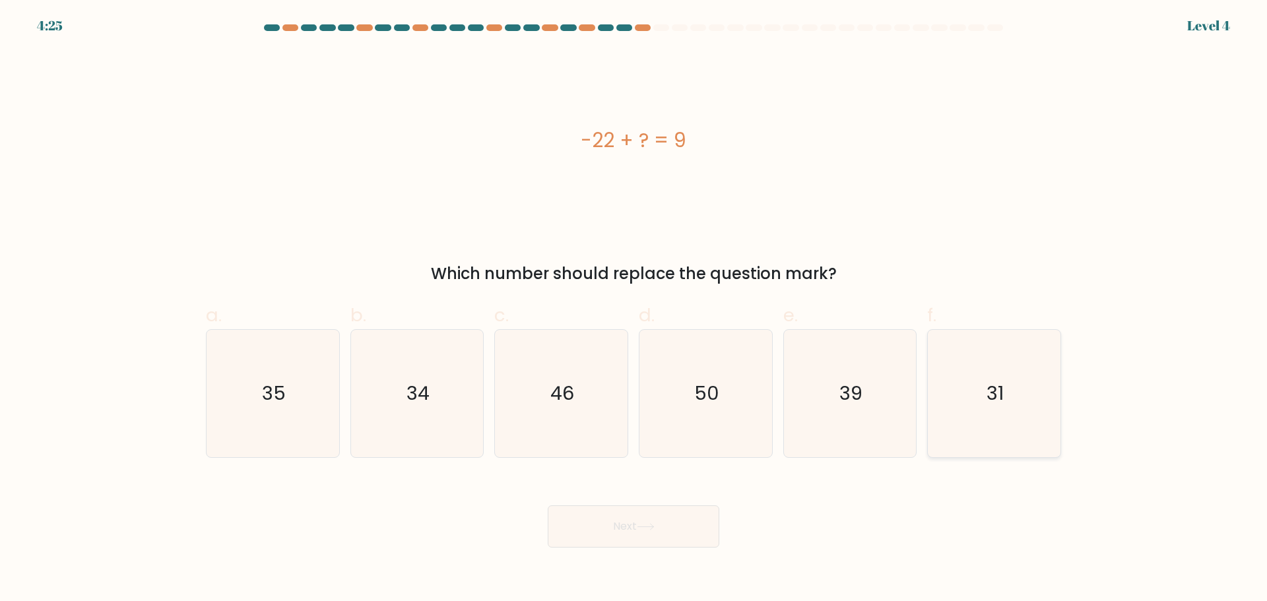
click at [990, 383] on text "31" at bounding box center [995, 393] width 17 height 26
click at [634, 309] on input "f. 31" at bounding box center [633, 305] width 1 height 9
radio input "true"
click at [622, 528] on button "Next" at bounding box center [634, 526] width 172 height 42
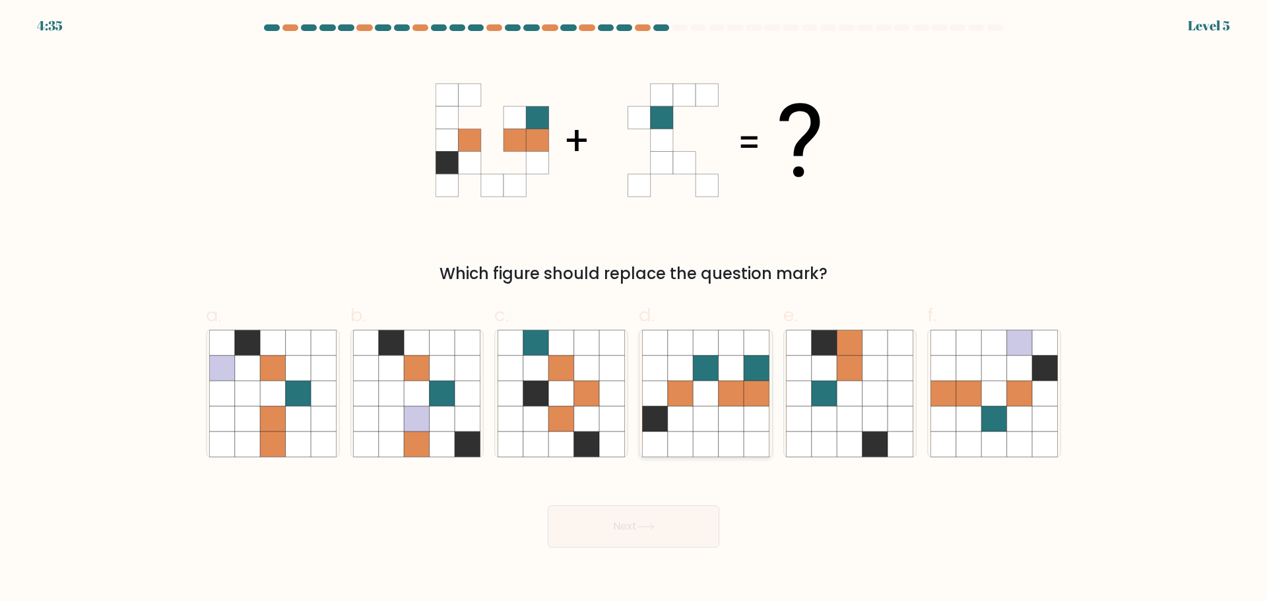
click at [691, 381] on icon at bounding box center [680, 393] width 25 height 25
click at [634, 309] on input "d." at bounding box center [633, 305] width 1 height 9
radio input "true"
click at [650, 530] on icon at bounding box center [646, 526] width 18 height 7
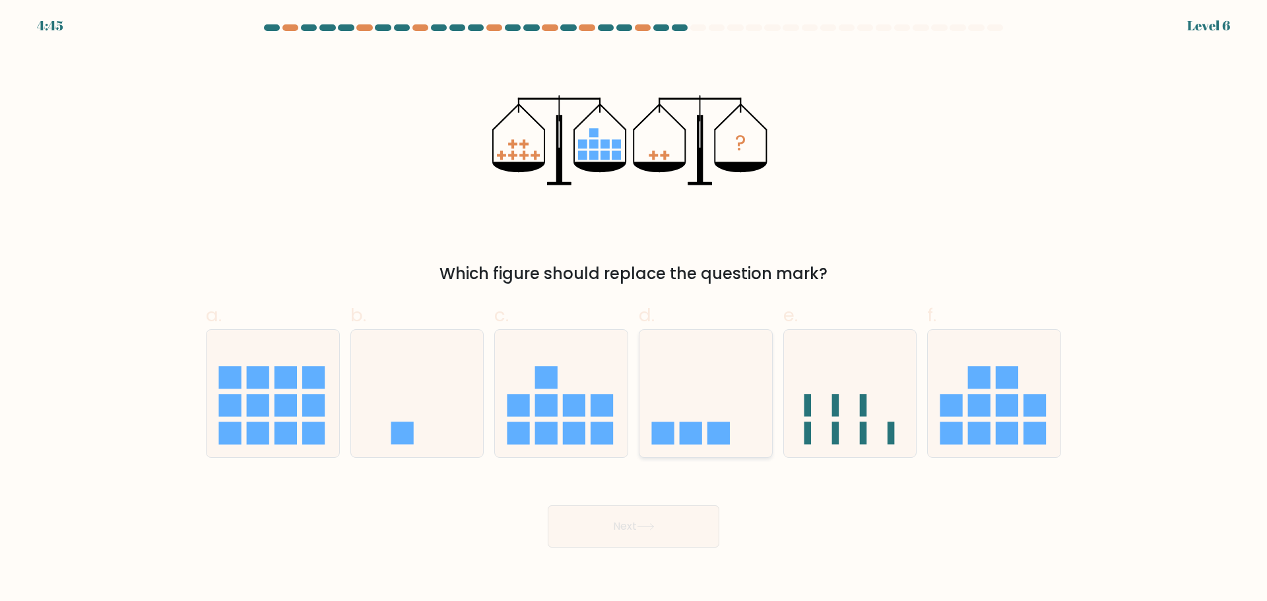
click at [704, 412] on icon at bounding box center [705, 393] width 133 height 110
click at [634, 309] on input "d." at bounding box center [633, 305] width 1 height 9
radio input "true"
click at [640, 538] on button "Next" at bounding box center [634, 526] width 172 height 42
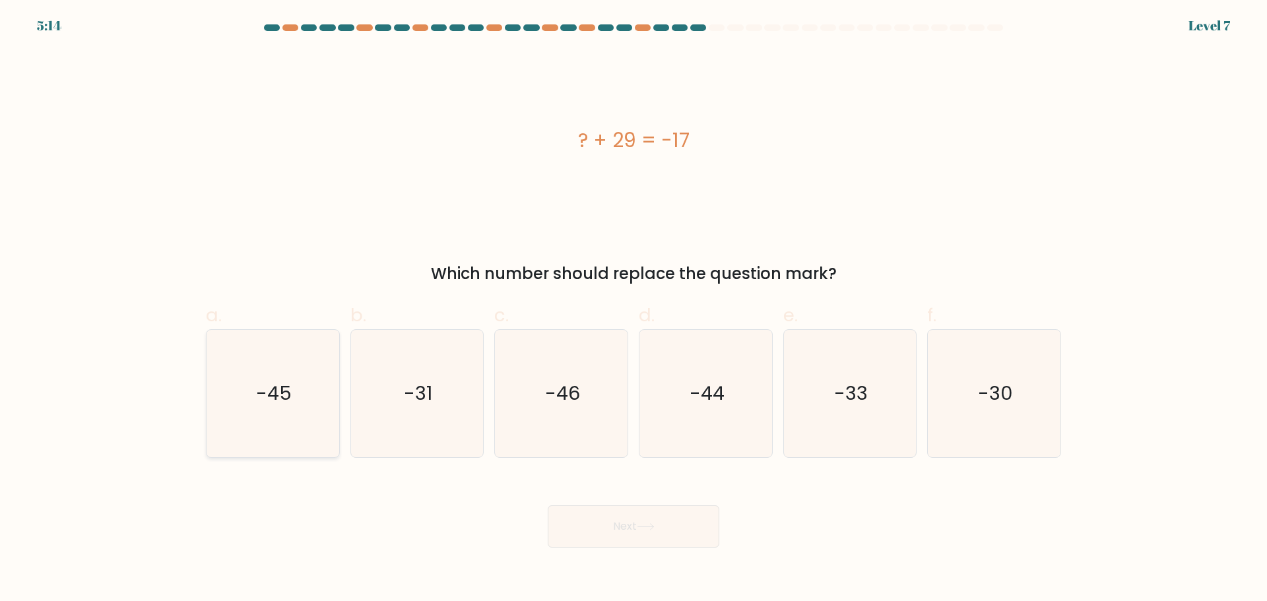
click at [310, 399] on icon "-45" at bounding box center [272, 393] width 127 height 127
click at [633, 309] on input "a. -45" at bounding box center [633, 305] width 1 height 9
radio input "true"
click at [672, 515] on button "Next" at bounding box center [634, 526] width 172 height 42
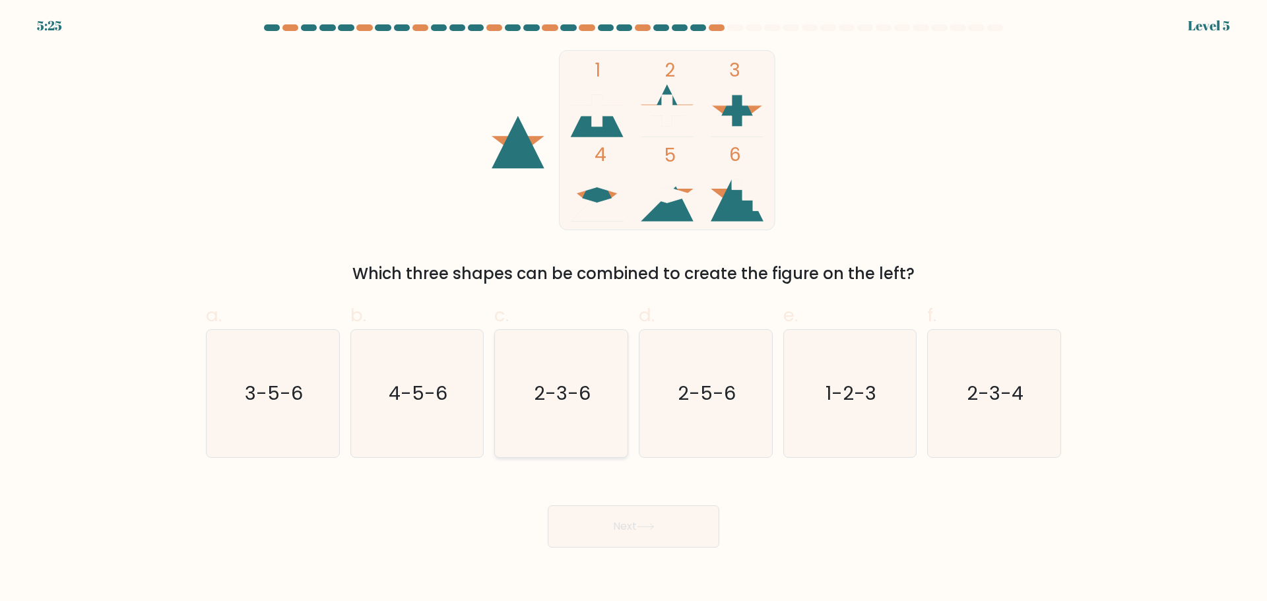
drag, startPoint x: 600, startPoint y: 373, endPoint x: 611, endPoint y: 421, distance: 49.3
click at [601, 370] on icon "2-3-6" at bounding box center [560, 393] width 127 height 127
click at [633, 309] on input "c. 2-3-6" at bounding box center [633, 305] width 1 height 9
radio input "true"
click at [651, 548] on body "5:25 Level 5" at bounding box center [633, 300] width 1267 height 601
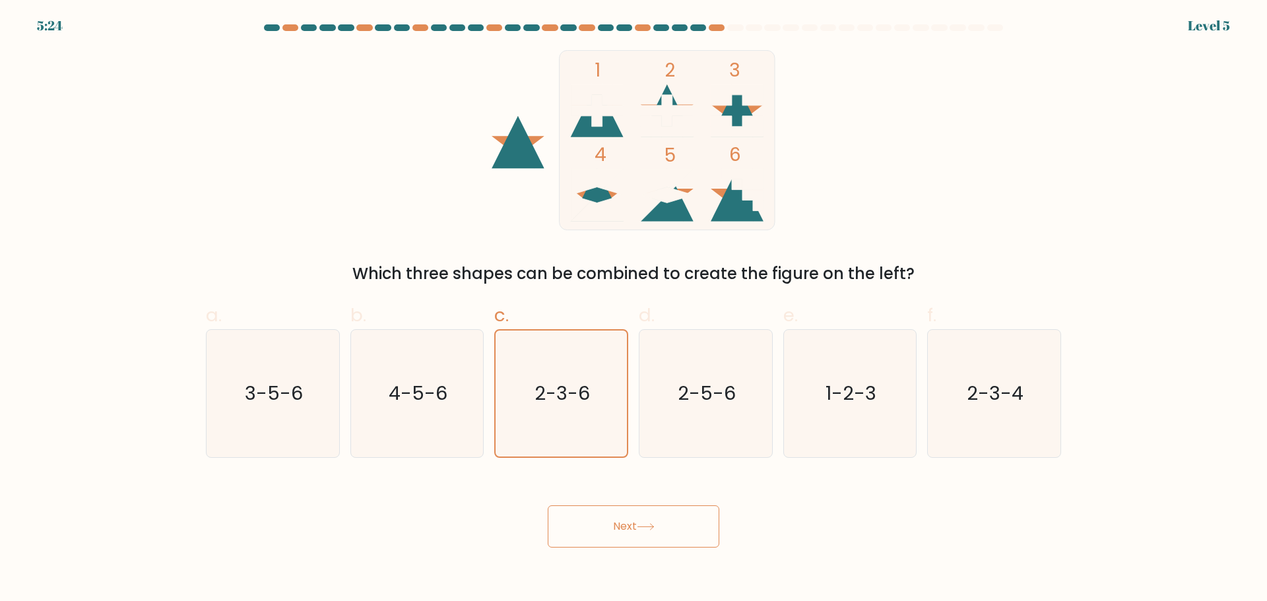
click at [648, 524] on icon at bounding box center [646, 526] width 18 height 7
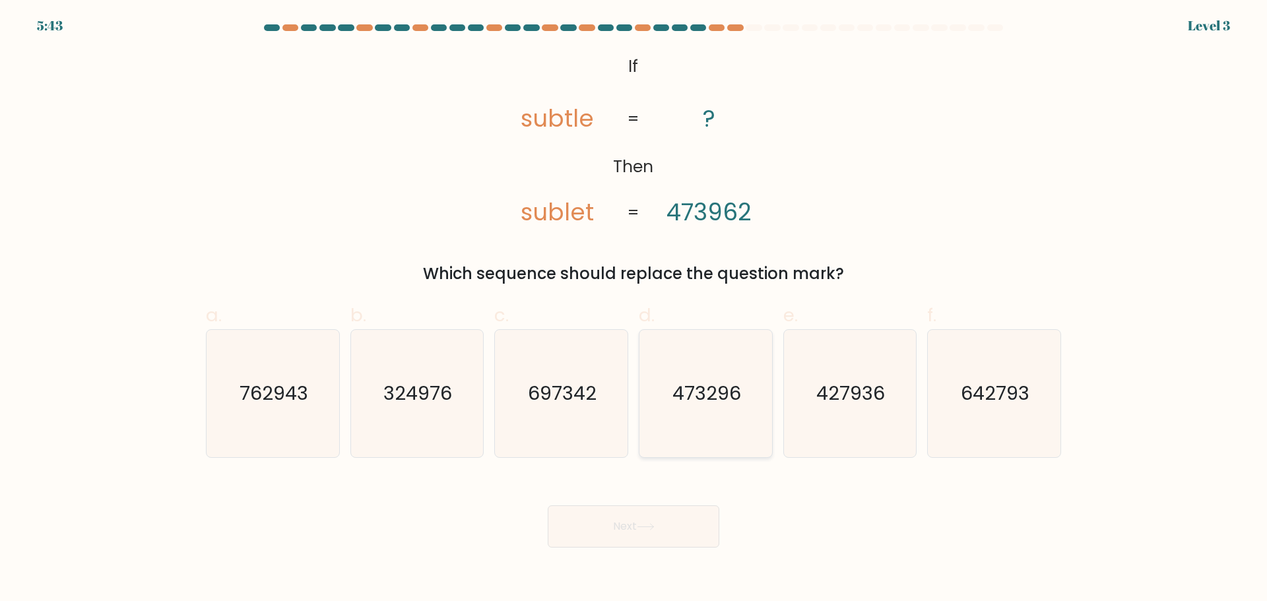
click at [704, 398] on text "473296" at bounding box center [706, 393] width 69 height 26
click at [634, 309] on input "d. 473296" at bounding box center [633, 305] width 1 height 9
radio input "true"
click at [681, 525] on button "Next" at bounding box center [634, 526] width 172 height 42
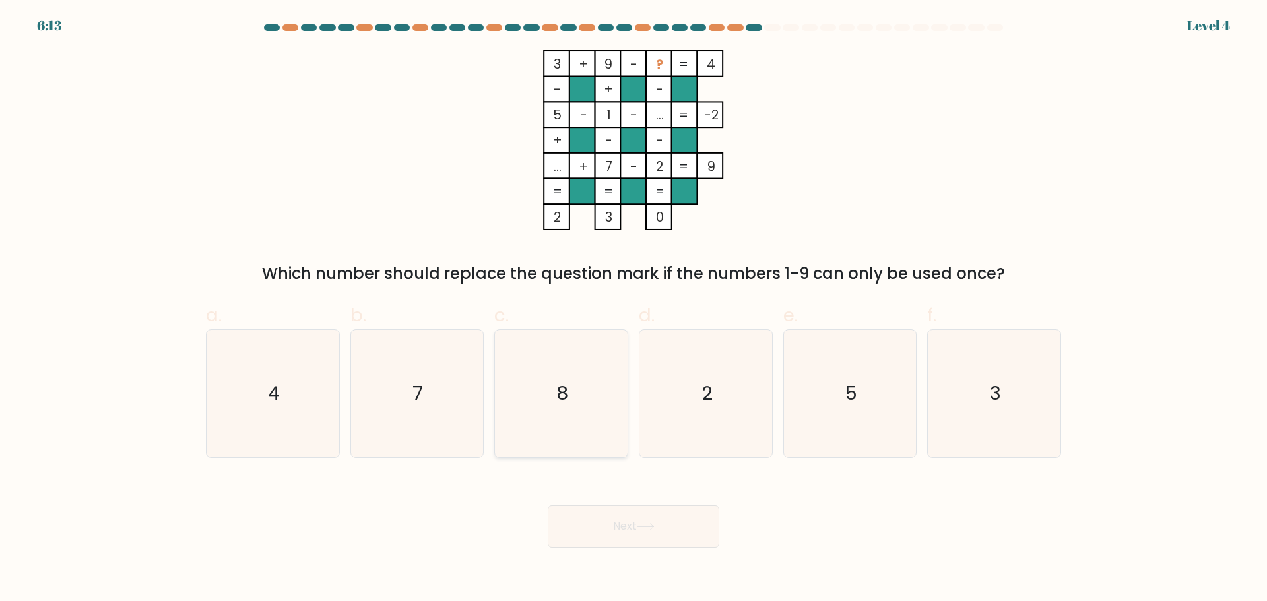
click at [539, 387] on icon "8" at bounding box center [560, 393] width 127 height 127
click at [633, 309] on input "c. 8" at bounding box center [633, 305] width 1 height 9
radio input "true"
click at [660, 540] on button "Next" at bounding box center [634, 526] width 172 height 42
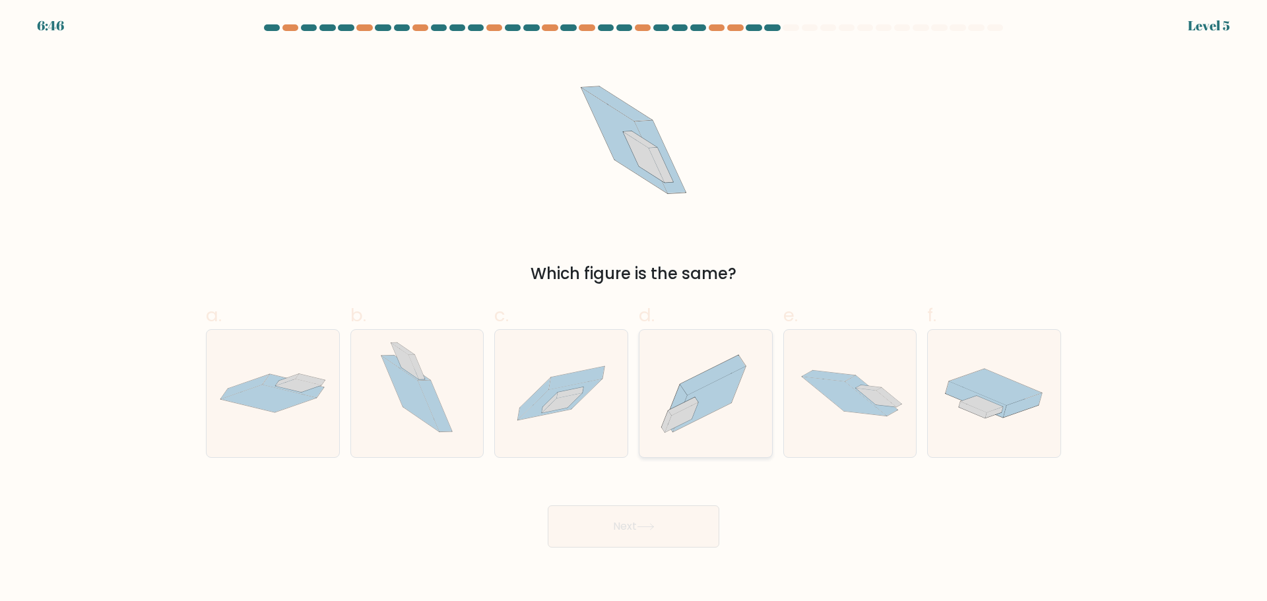
drag, startPoint x: 736, startPoint y: 395, endPoint x: 722, endPoint y: 412, distance: 22.0
click at [734, 395] on icon at bounding box center [705, 393] width 133 height 117
click at [634, 309] on input "d." at bounding box center [633, 305] width 1 height 9
radio input "true"
click at [655, 549] on body "6:45 Level 5" at bounding box center [633, 300] width 1267 height 601
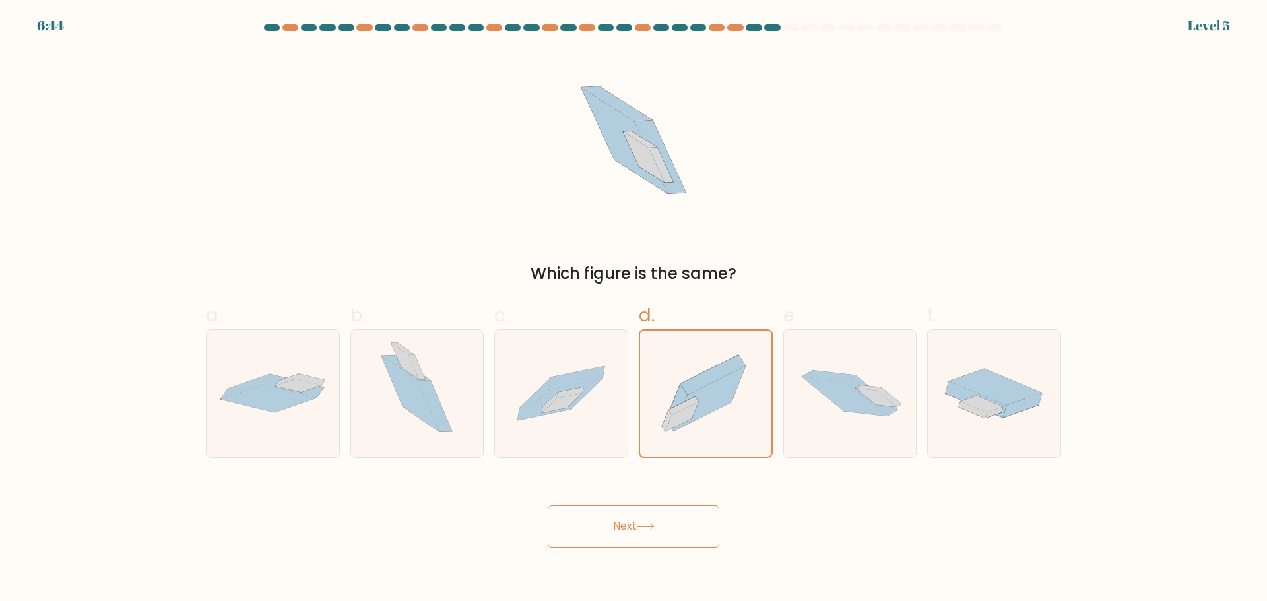
click at [617, 528] on button "Next" at bounding box center [634, 526] width 172 height 42
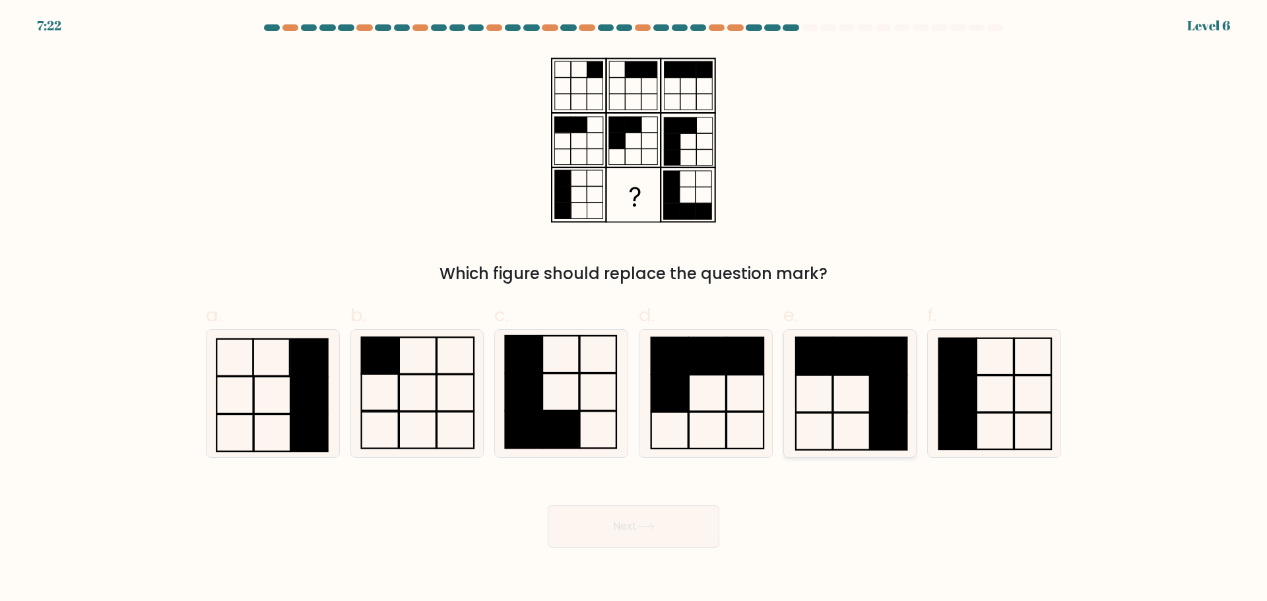
click at [835, 386] on icon at bounding box center [849, 393] width 127 height 127
click at [634, 309] on input "e." at bounding box center [633, 305] width 1 height 9
radio input "true"
click at [662, 537] on button "Next" at bounding box center [634, 526] width 172 height 42
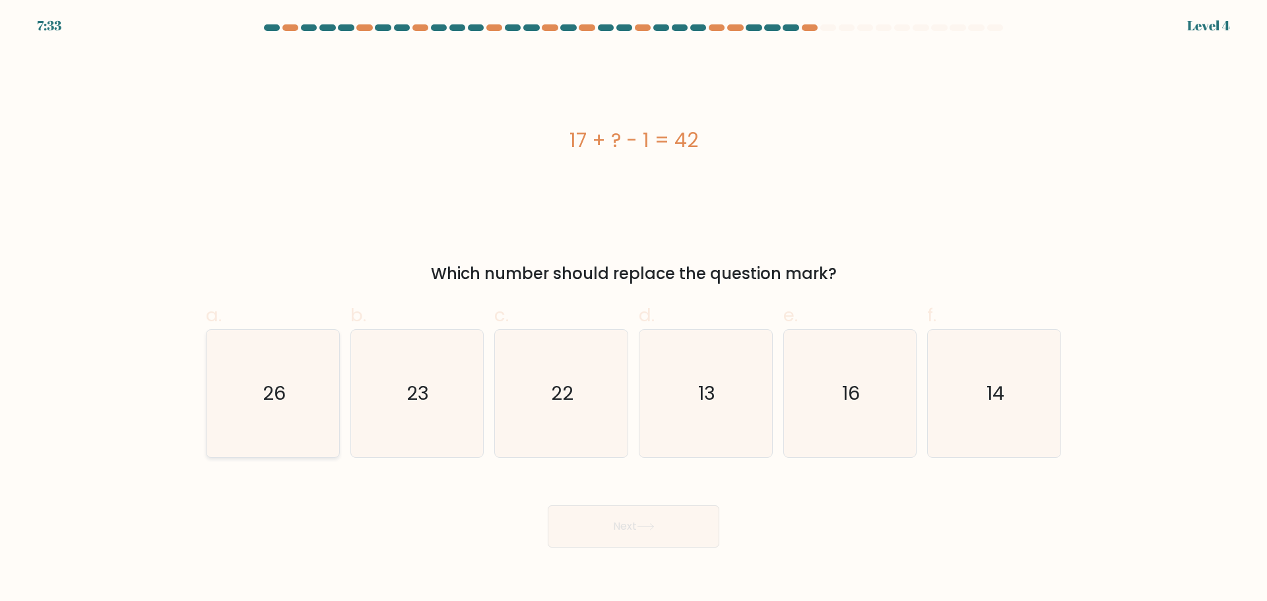
click at [327, 340] on icon "26" at bounding box center [272, 393] width 127 height 127
click at [633, 309] on input "a. 26" at bounding box center [633, 305] width 1 height 9
radio input "true"
click at [257, 408] on icon "26" at bounding box center [273, 393] width 126 height 126
click at [633, 309] on input "a. 26" at bounding box center [633, 305] width 1 height 9
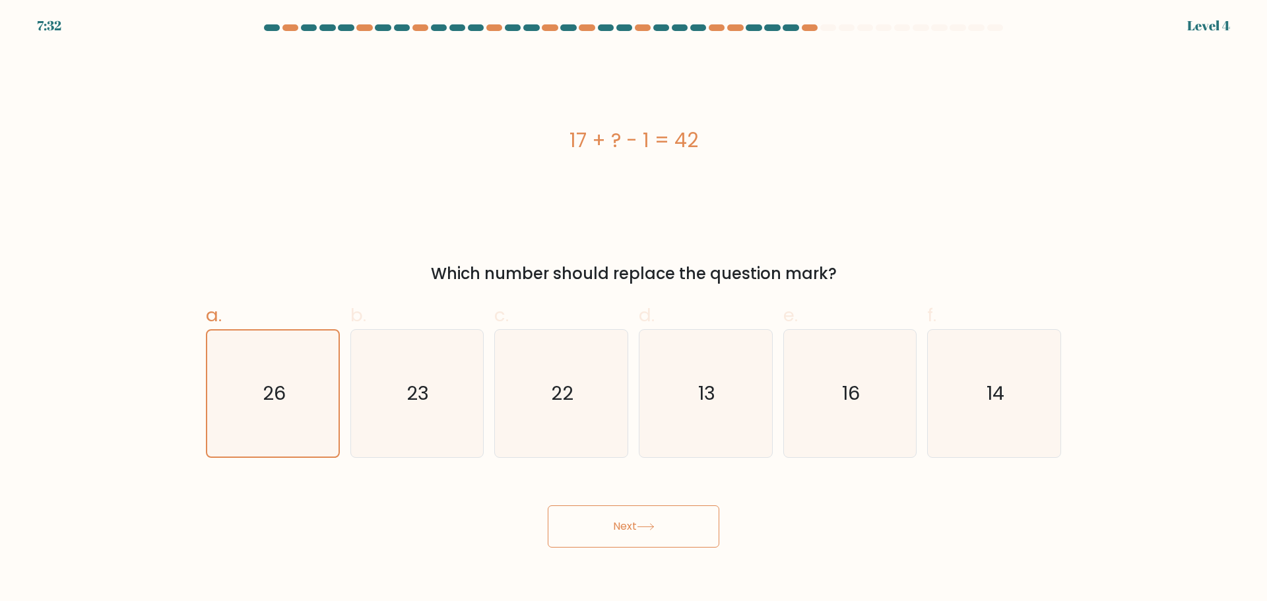
drag, startPoint x: 650, startPoint y: 529, endPoint x: 658, endPoint y: 526, distance: 8.3
click at [650, 528] on icon at bounding box center [646, 526] width 18 height 7
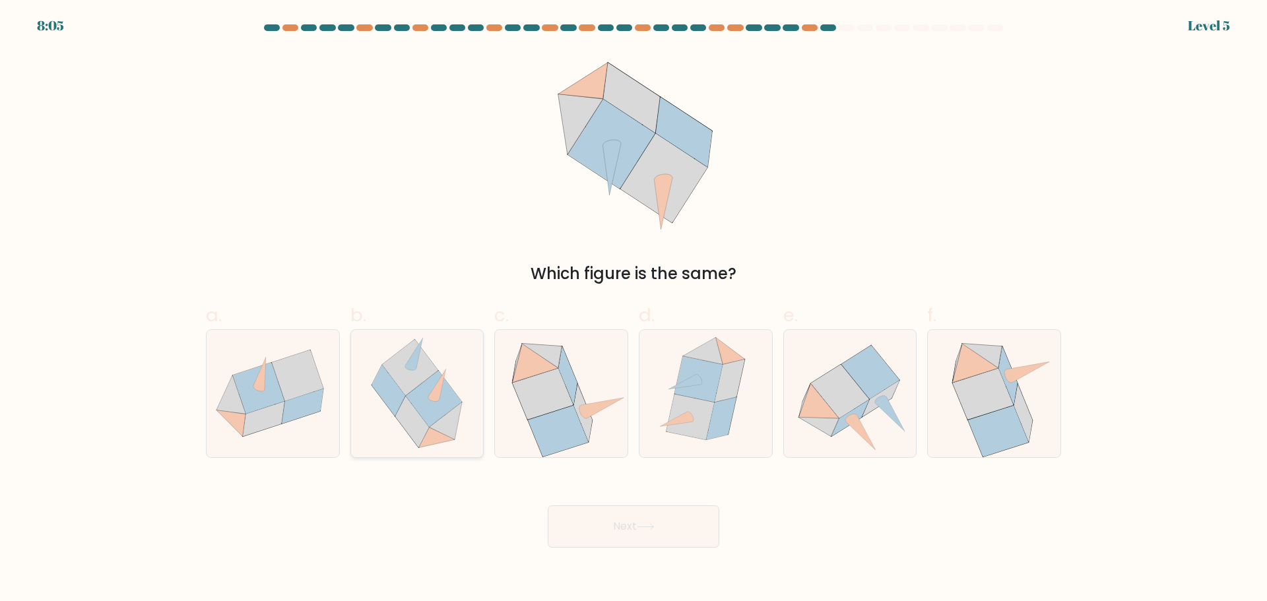
click at [418, 419] on icon at bounding box center [412, 421] width 34 height 51
click at [633, 309] on input "b." at bounding box center [633, 305] width 1 height 9
radio input "true"
click at [645, 524] on icon at bounding box center [646, 526] width 18 height 7
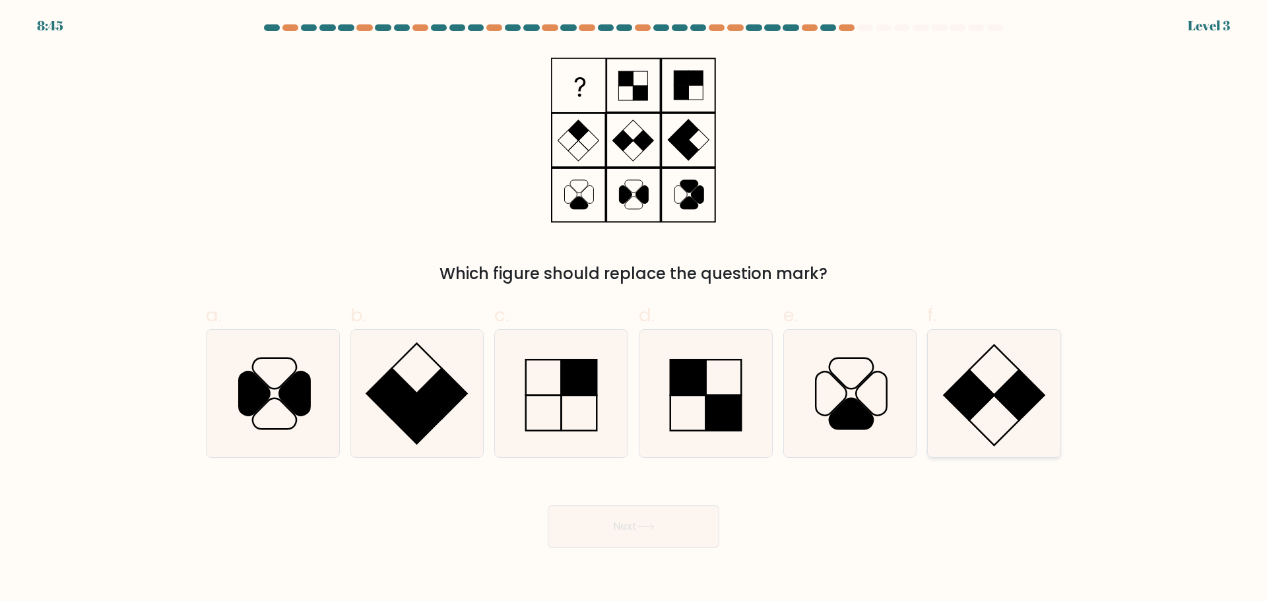
click at [1020, 386] on rect at bounding box center [1019, 395] width 50 height 50
click at [634, 309] on input "f." at bounding box center [633, 305] width 1 height 9
radio input "true"
click at [630, 531] on button "Next" at bounding box center [634, 526] width 172 height 42
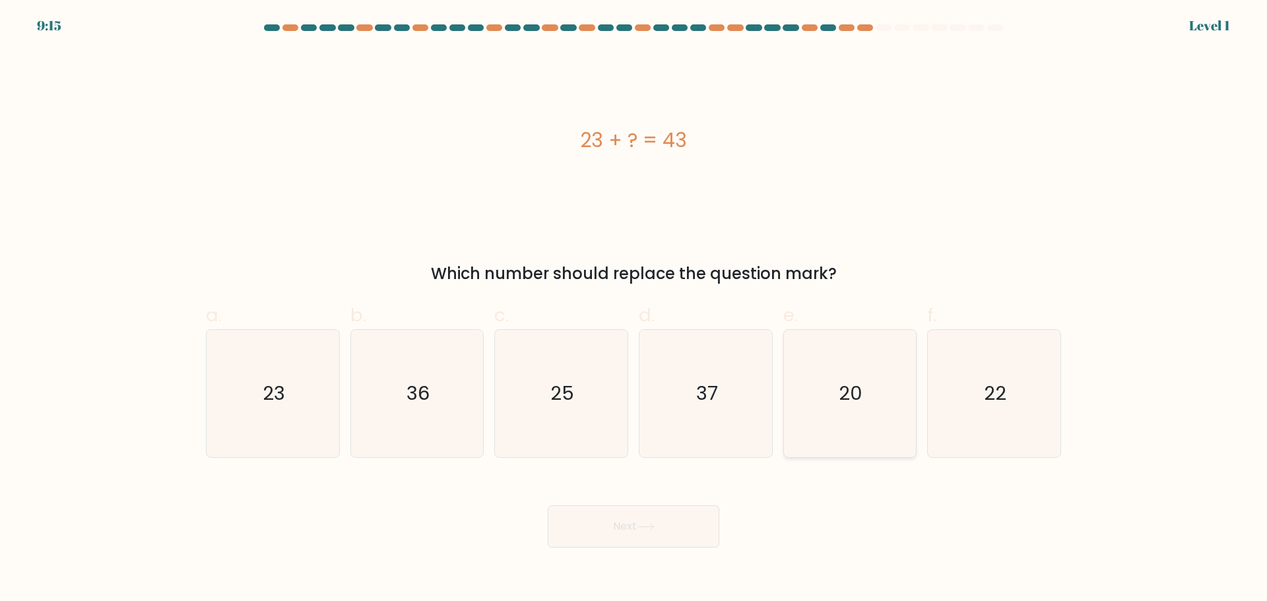
click at [846, 405] on text "20" at bounding box center [851, 393] width 24 height 26
click at [634, 309] on input "e. 20" at bounding box center [633, 305] width 1 height 9
radio input "true"
drag, startPoint x: 651, startPoint y: 553, endPoint x: 630, endPoint y: 536, distance: 26.8
click at [650, 551] on body "9:15 Level 1 a." at bounding box center [633, 300] width 1267 height 601
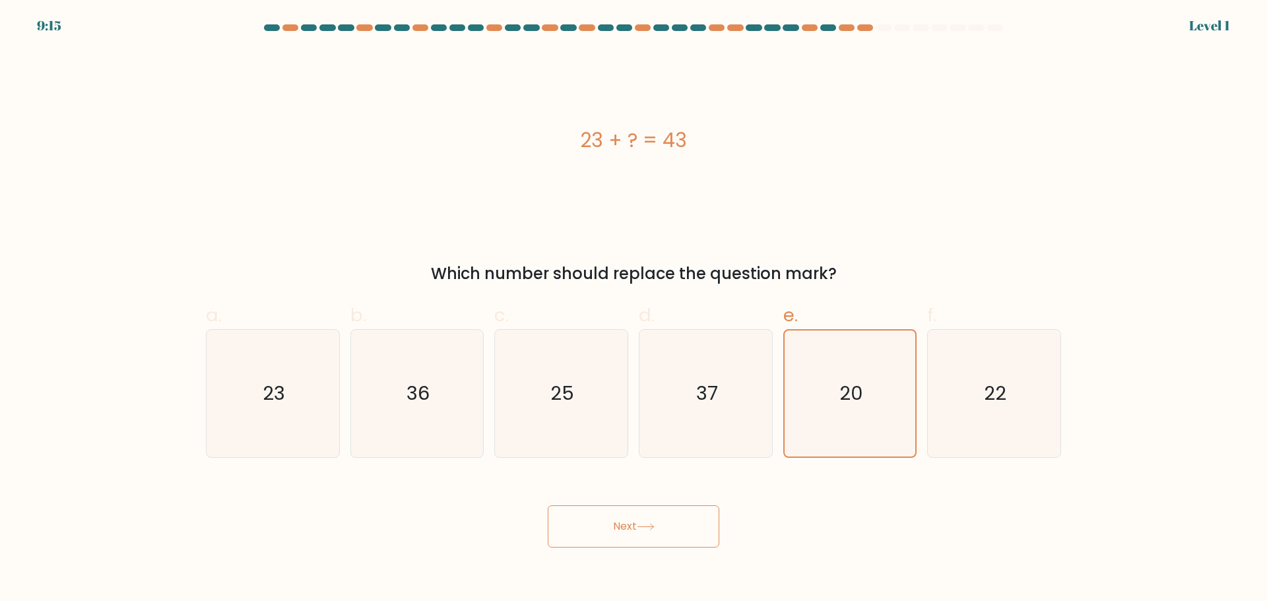
click at [628, 534] on button "Next" at bounding box center [634, 526] width 172 height 42
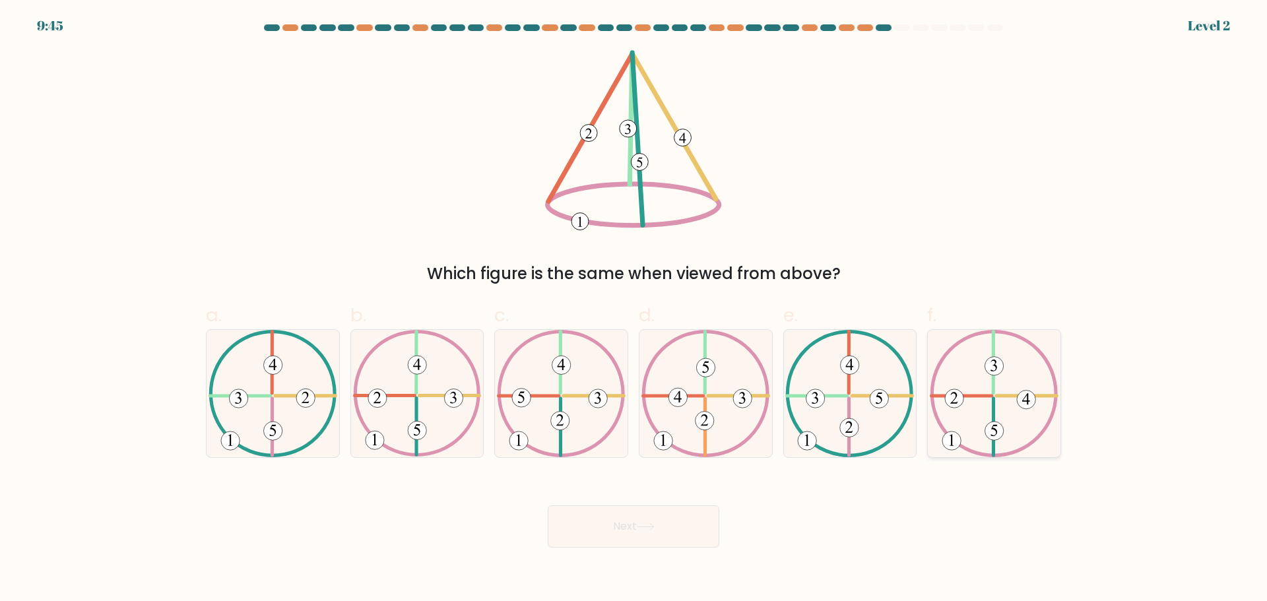
click at [997, 422] on 492 at bounding box center [994, 431] width 18 height 18
click at [634, 309] on input "f." at bounding box center [633, 305] width 1 height 9
radio input "true"
click at [618, 540] on button "Next" at bounding box center [634, 526] width 172 height 42
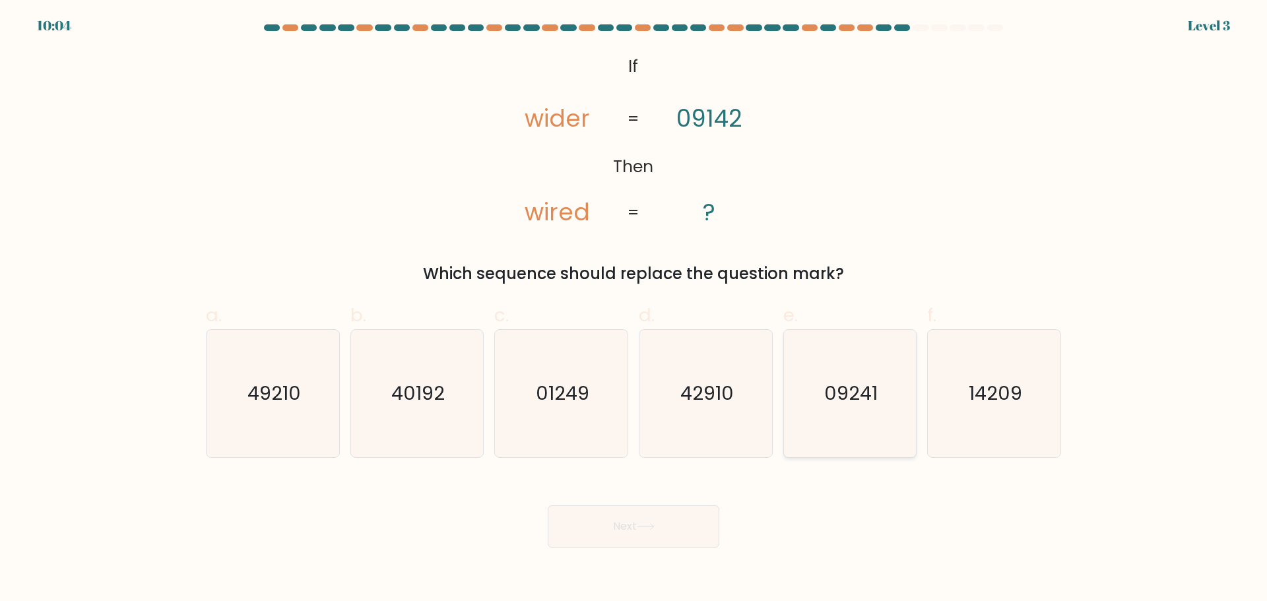
click at [847, 410] on icon "09241" at bounding box center [849, 393] width 127 height 127
click at [634, 309] on input "e. 09241" at bounding box center [633, 305] width 1 height 9
radio input "true"
click at [662, 513] on button "Next" at bounding box center [634, 526] width 172 height 42
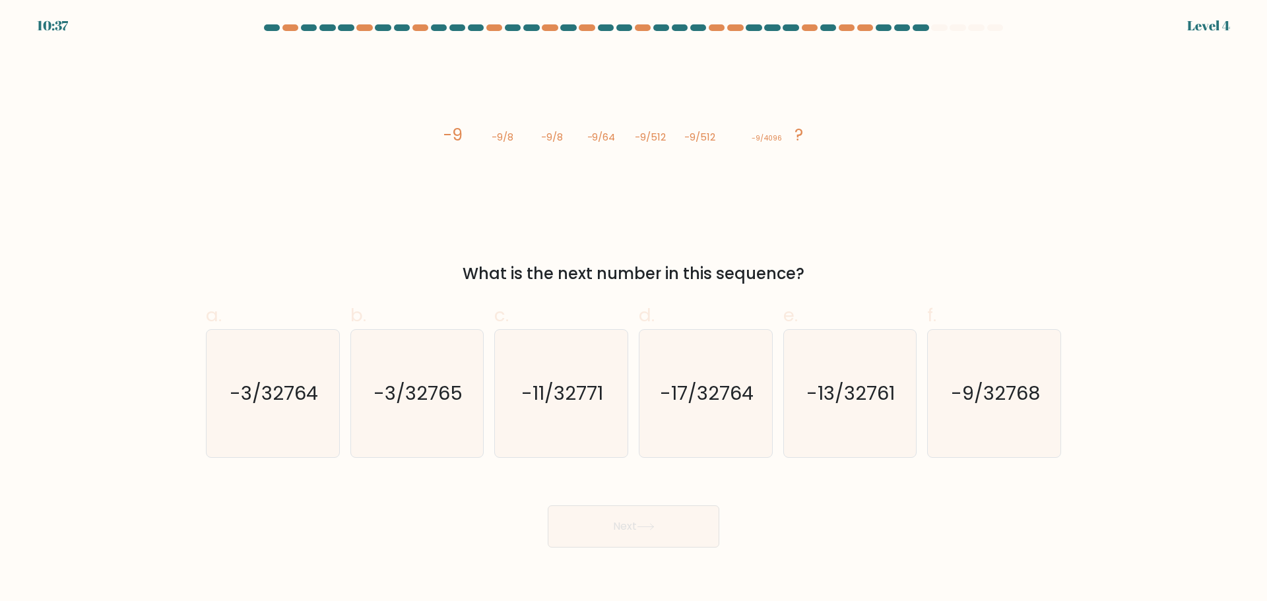
click at [37, 21] on div "10:37 Level 4" at bounding box center [633, 18] width 1267 height 36
click at [853, 378] on icon "-13/32761" at bounding box center [849, 393] width 127 height 127
click at [634, 309] on input "e. -13/32761" at bounding box center [633, 305] width 1 height 9
radio input "true"
click at [637, 527] on button "Next" at bounding box center [634, 526] width 172 height 42
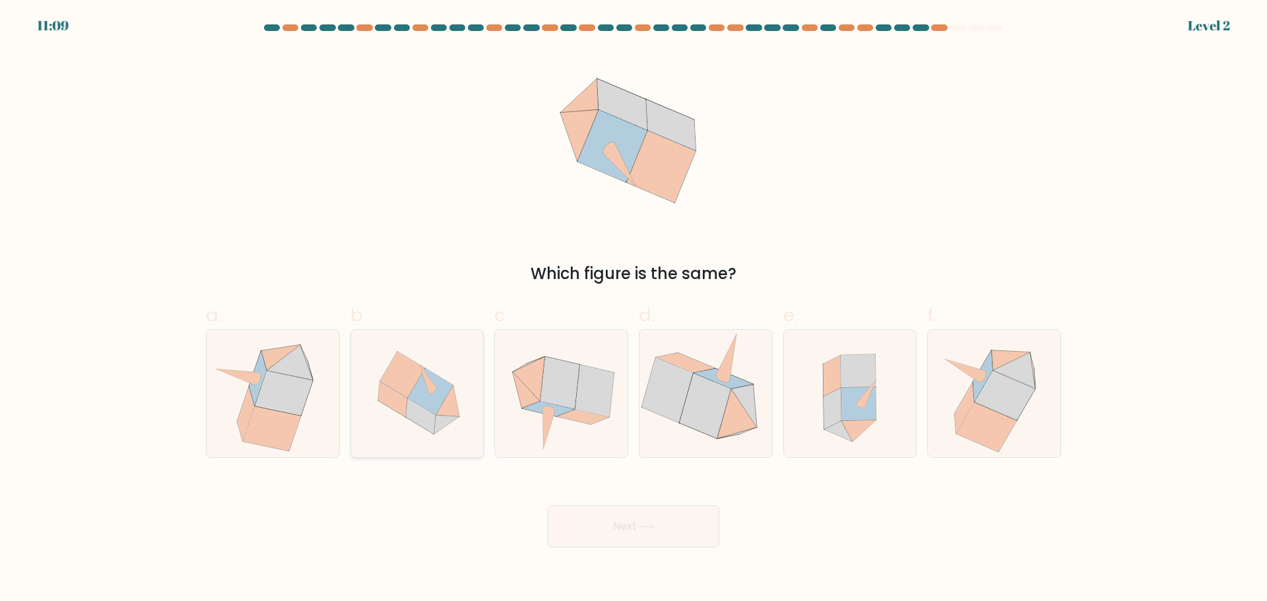
click at [427, 410] on icon at bounding box center [431, 391] width 46 height 47
click at [633, 309] on input "b." at bounding box center [633, 305] width 1 height 9
radio input "true"
click at [632, 522] on button "Next" at bounding box center [634, 526] width 172 height 42
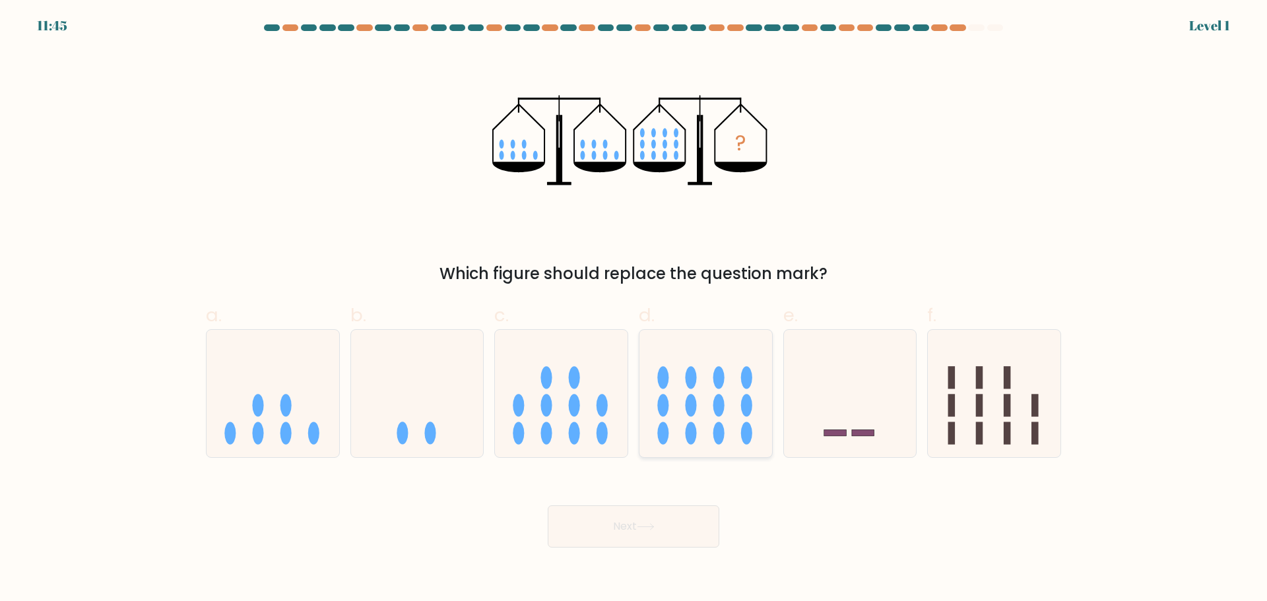
click at [720, 379] on ellipse at bounding box center [718, 377] width 11 height 22
click at [634, 309] on input "d." at bounding box center [633, 305] width 1 height 9
radio input "true"
click at [674, 520] on button "Next" at bounding box center [634, 526] width 172 height 42
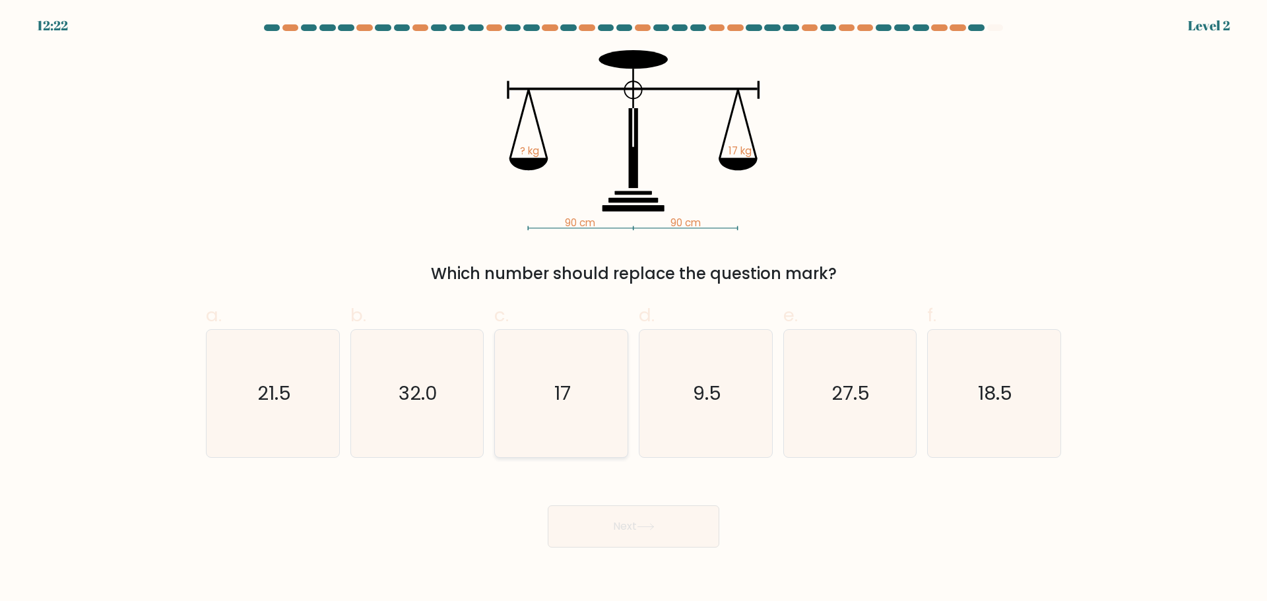
click at [580, 404] on icon "17" at bounding box center [560, 393] width 127 height 127
click at [633, 309] on input "c. 17" at bounding box center [633, 305] width 1 height 9
radio input "true"
click at [640, 525] on icon at bounding box center [646, 526] width 18 height 7
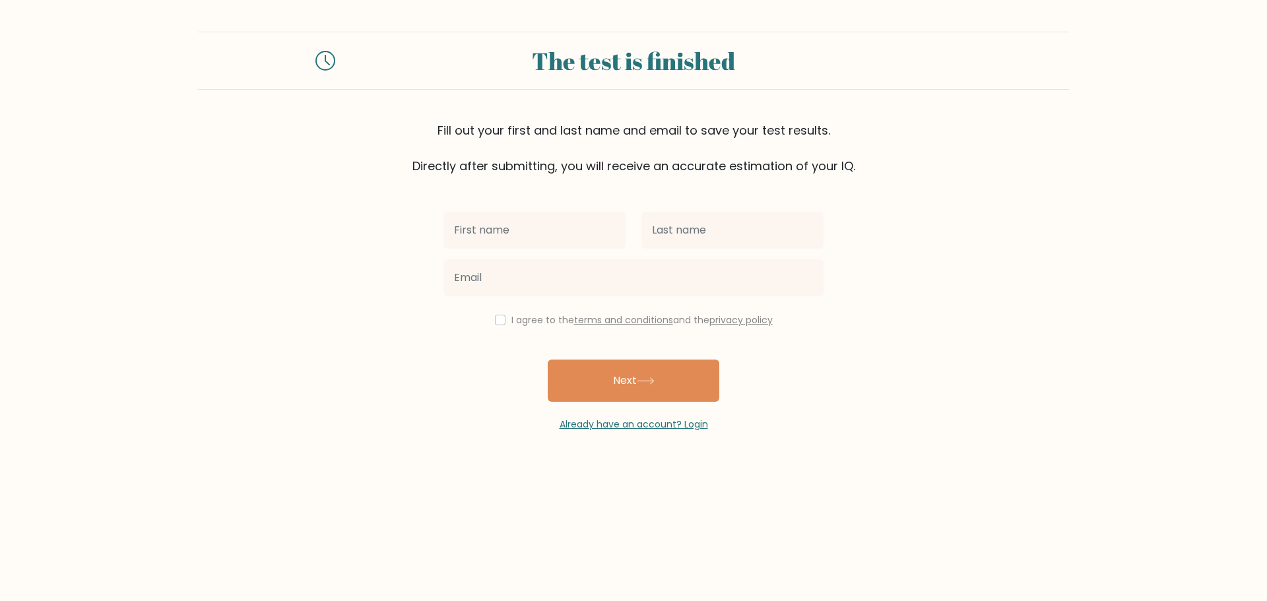
click at [495, 234] on input "text" at bounding box center [534, 230] width 182 height 37
type input "j"
type input "[PERSON_NAME]"
click at [690, 243] on input "text" at bounding box center [732, 230] width 182 height 37
type input "Tripoli"
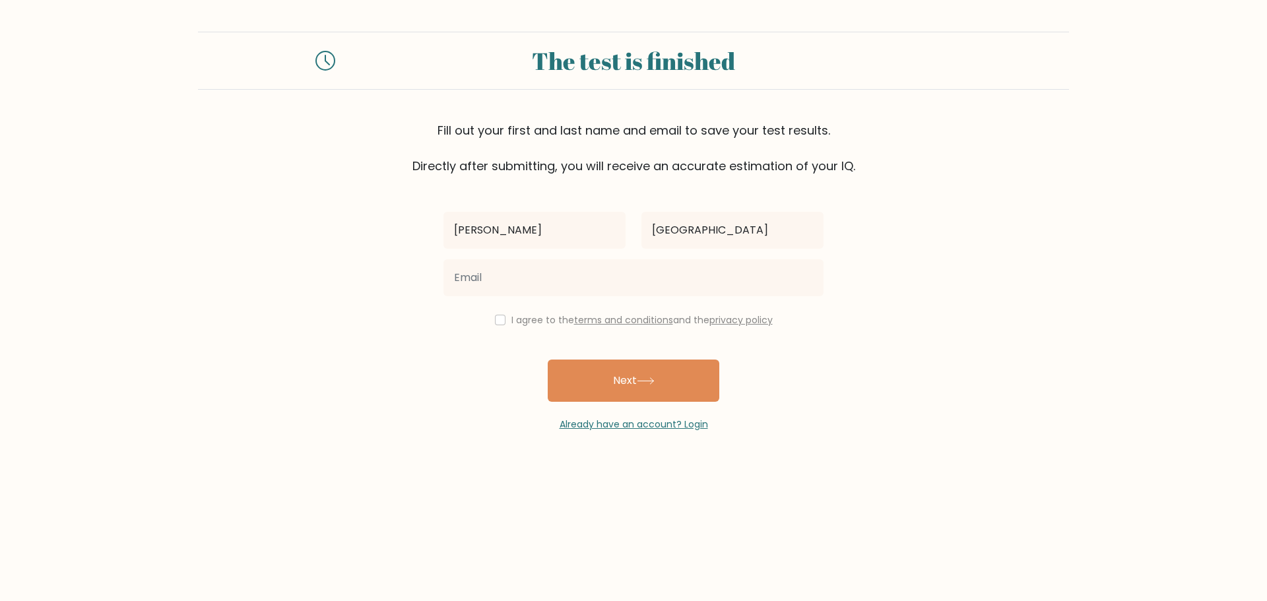
click at [643, 304] on div "Johansen Tripoli I agree to the terms and conditions and the privacy policy Nex…" at bounding box center [633, 303] width 396 height 257
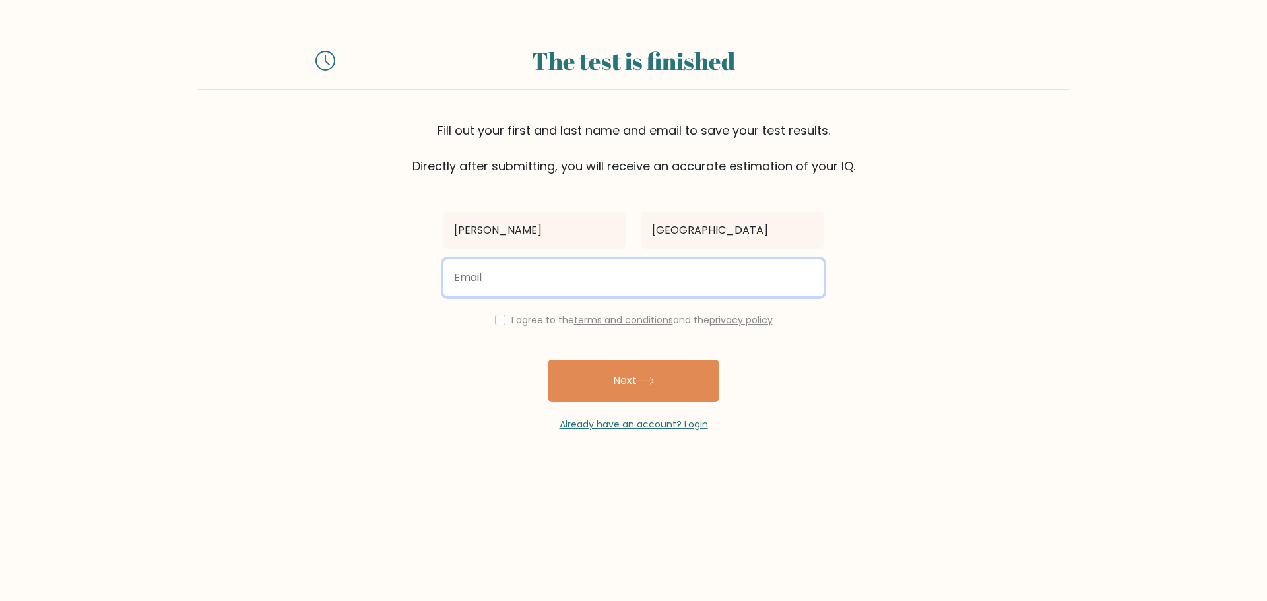
click at [636, 285] on input "email" at bounding box center [633, 277] width 380 height 37
type input "Johansen.tripoli30@gmail.com"
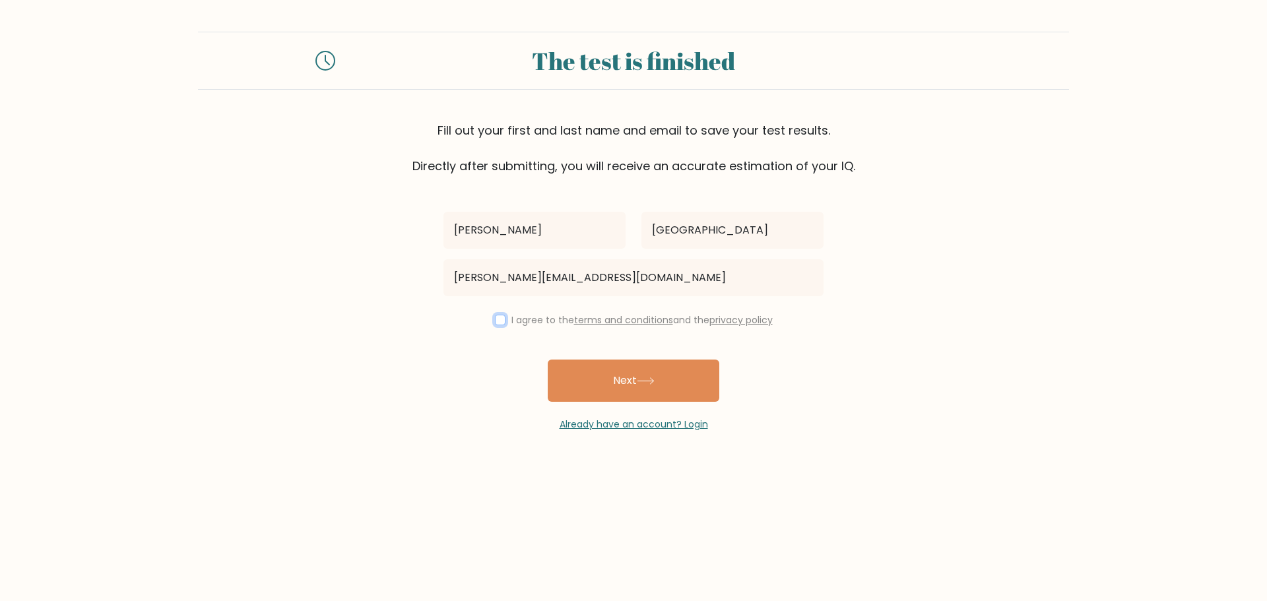
drag, startPoint x: 491, startPoint y: 319, endPoint x: 498, endPoint y: 321, distance: 6.7
click at [495, 319] on input "checkbox" at bounding box center [500, 320] width 11 height 11
checkbox input "true"
click at [634, 385] on button "Next" at bounding box center [634, 381] width 172 height 42
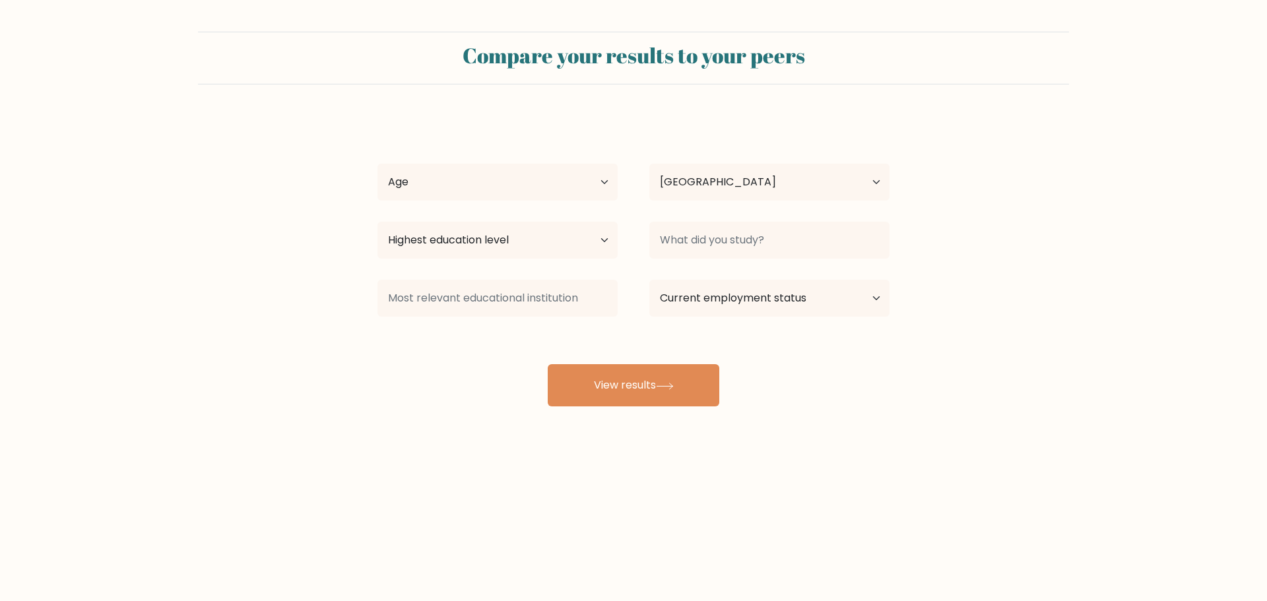
select select "PH"
click at [497, 187] on select "Age Under [DEMOGRAPHIC_DATA] [DEMOGRAPHIC_DATA] [DEMOGRAPHIC_DATA] [DEMOGRAPHIC…" at bounding box center [497, 182] width 240 height 37
select select "25_34"
click at [377, 164] on select "Age Under [DEMOGRAPHIC_DATA] [DEMOGRAPHIC_DATA] [DEMOGRAPHIC_DATA] [DEMOGRAPHIC…" at bounding box center [497, 182] width 240 height 37
click at [561, 239] on select "Highest education level No schooling Primary Lower Secondary Upper Secondary Oc…" at bounding box center [497, 240] width 240 height 37
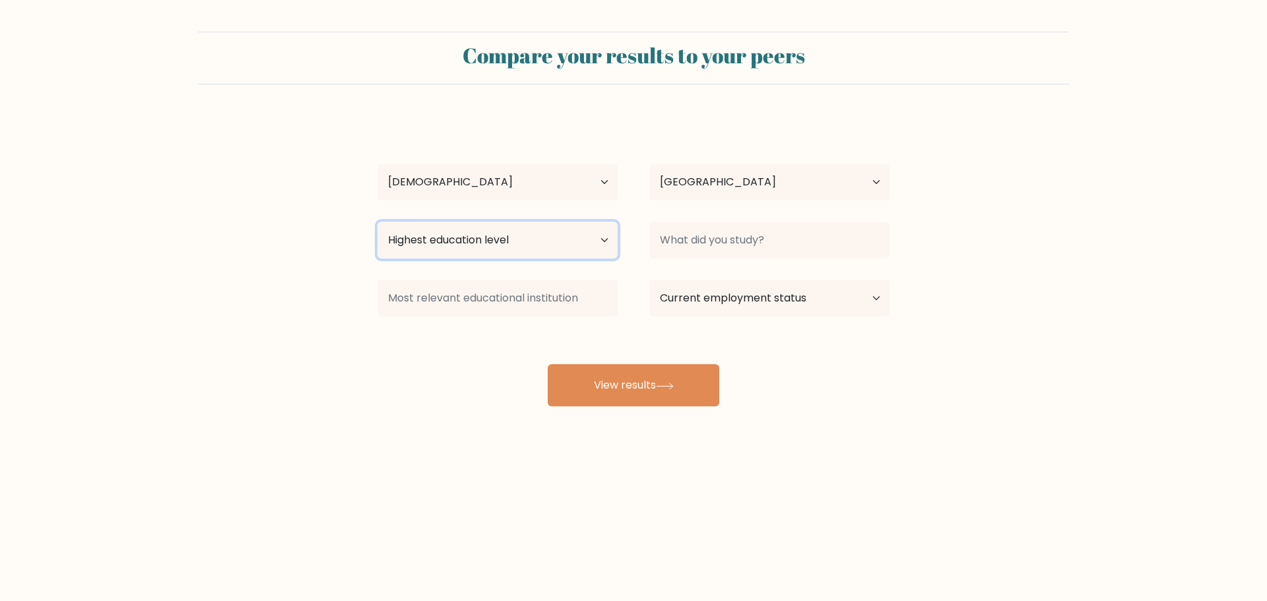
select select "bachelors_degree"
click at [377, 222] on select "Highest education level No schooling Primary Lower Secondary Upper Secondary Oc…" at bounding box center [497, 240] width 240 height 37
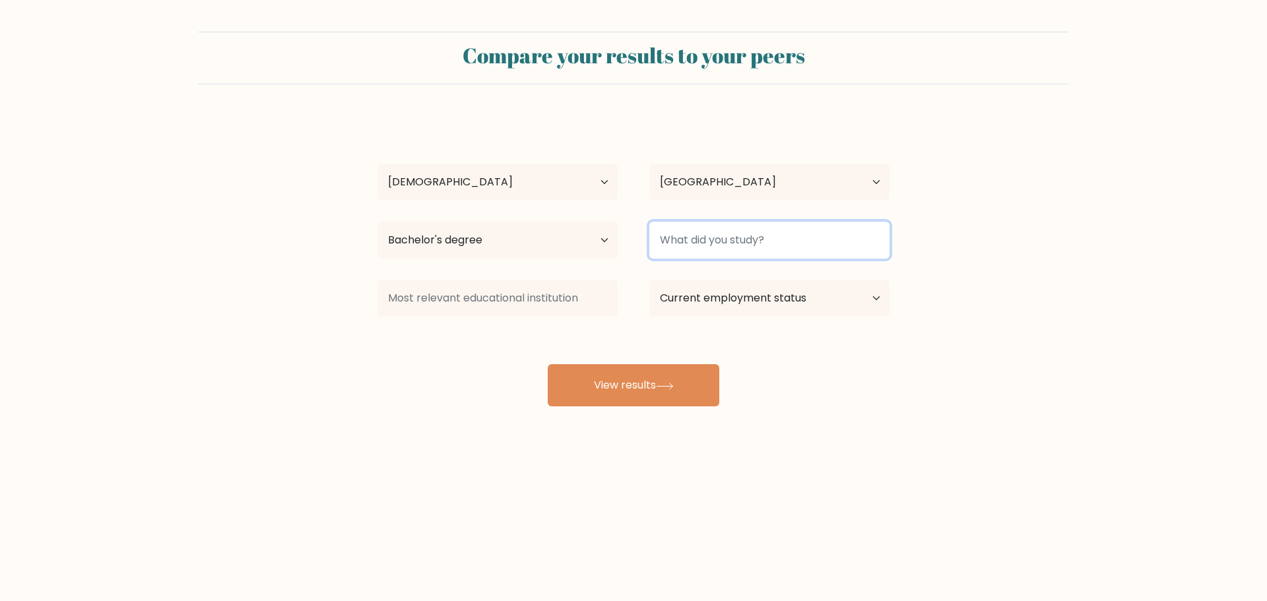
click at [773, 241] on input at bounding box center [769, 240] width 240 height 37
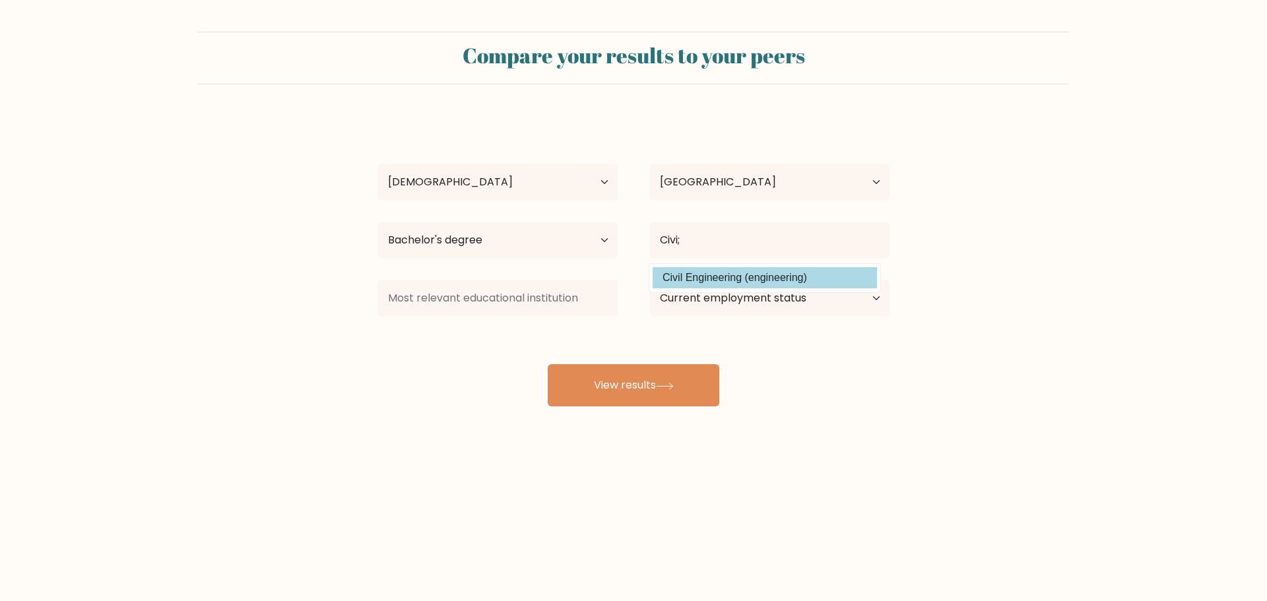
click at [753, 270] on option "Civil Engineering (engineering)" at bounding box center [764, 277] width 224 height 21
type input "Civil Engineering"
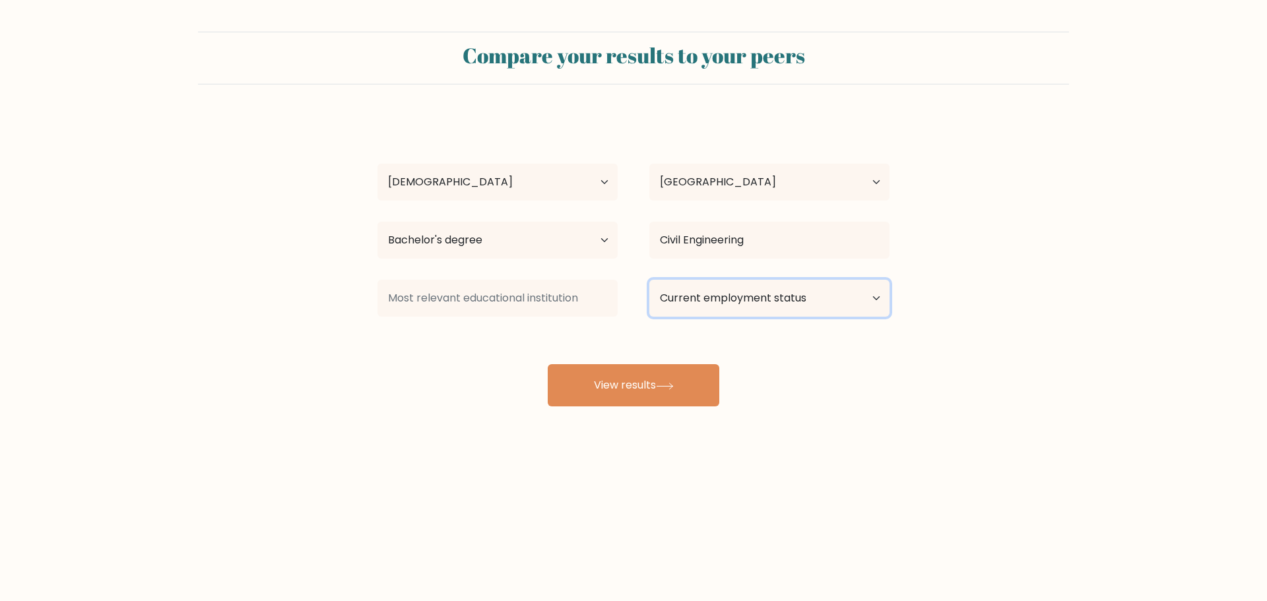
click at [753, 294] on select "Current employment status Employed Student Retired Other / prefer not to answer" at bounding box center [769, 298] width 240 height 37
select select "other"
click at [649, 280] on select "Current employment status Employed Student Retired Other / prefer not to answer" at bounding box center [769, 298] width 240 height 37
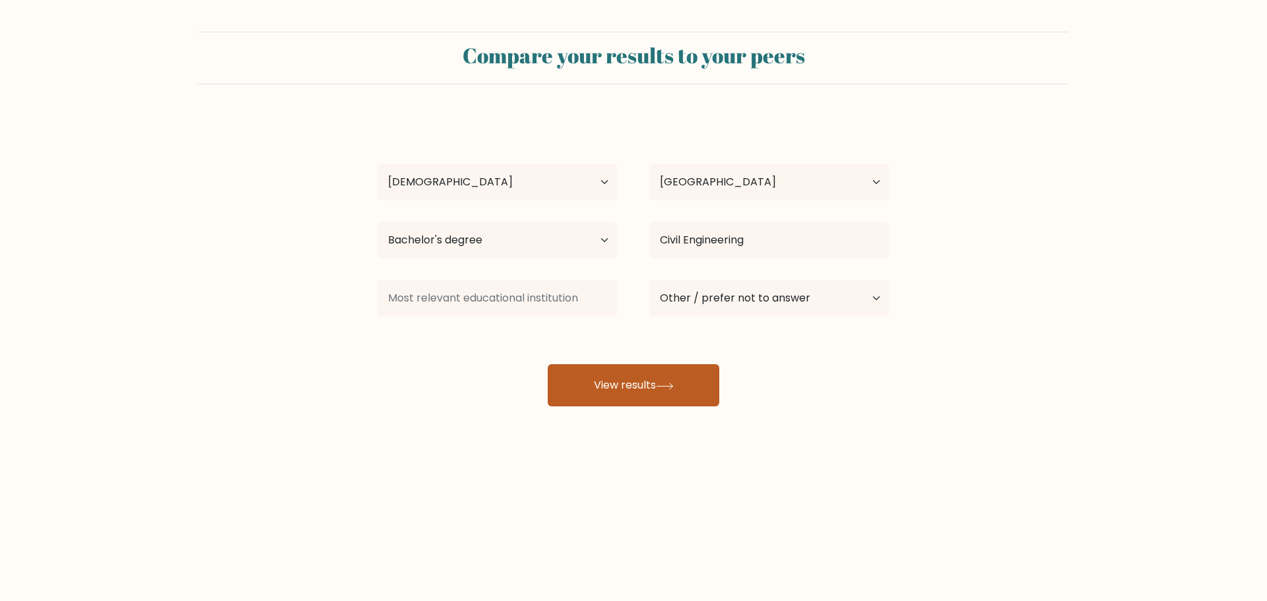
click at [636, 375] on button "View results" at bounding box center [634, 385] width 172 height 42
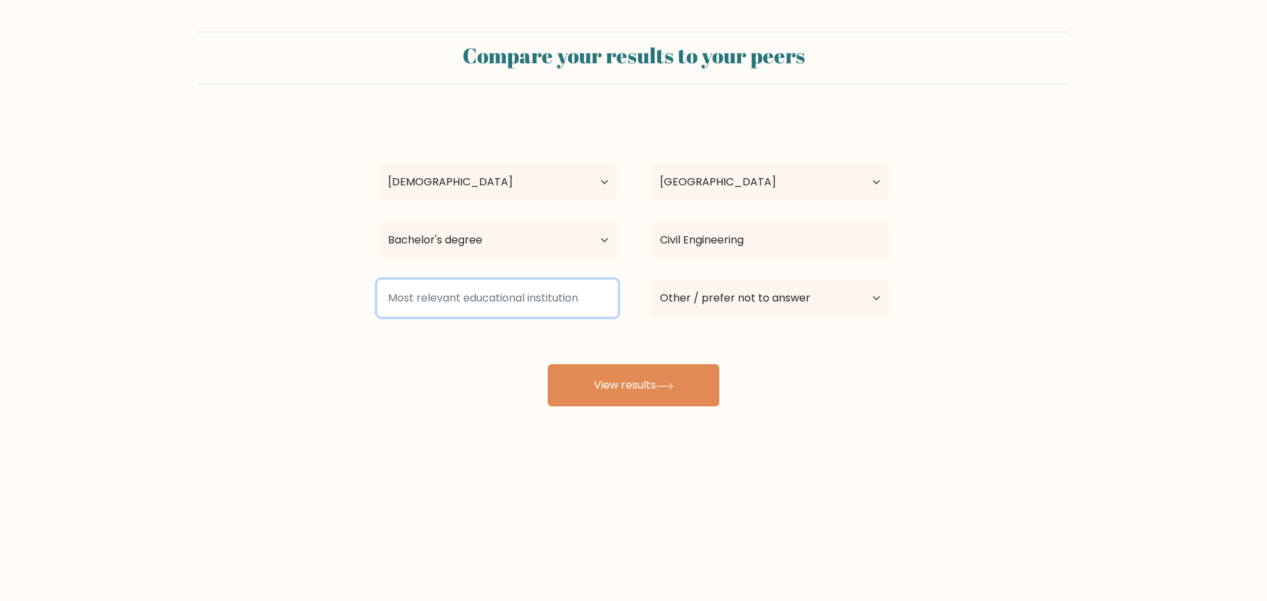
click at [564, 297] on input at bounding box center [497, 298] width 240 height 37
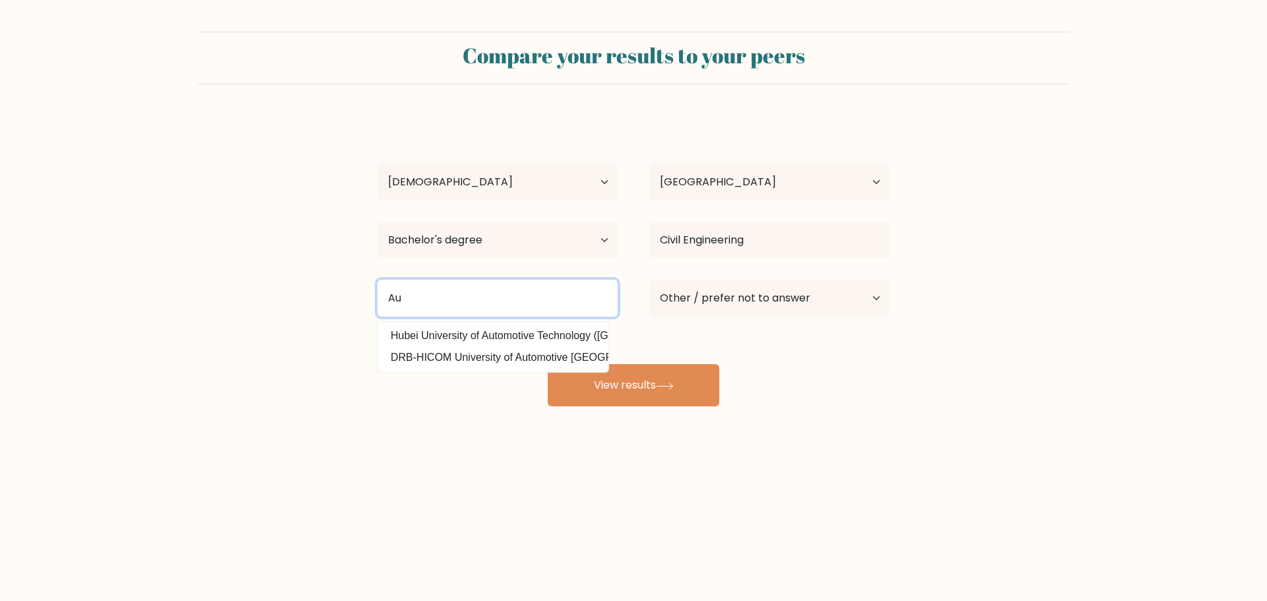
type input "A"
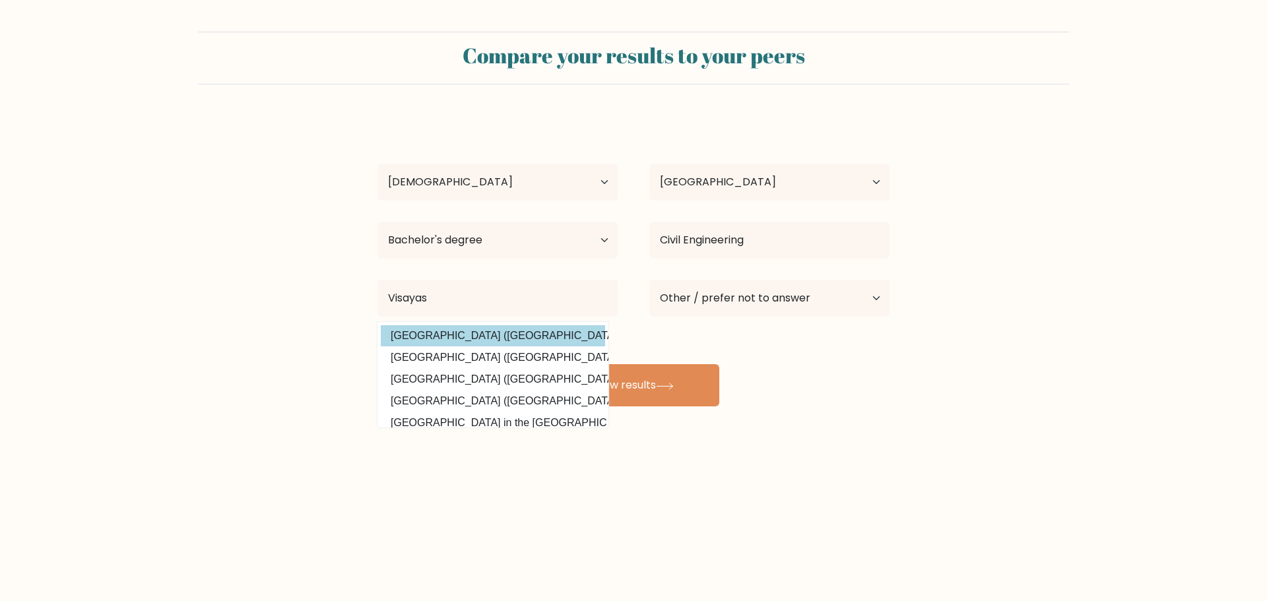
click at [543, 327] on option "[GEOGRAPHIC_DATA] ([GEOGRAPHIC_DATA])" at bounding box center [493, 335] width 224 height 21
type input "[GEOGRAPHIC_DATA]"
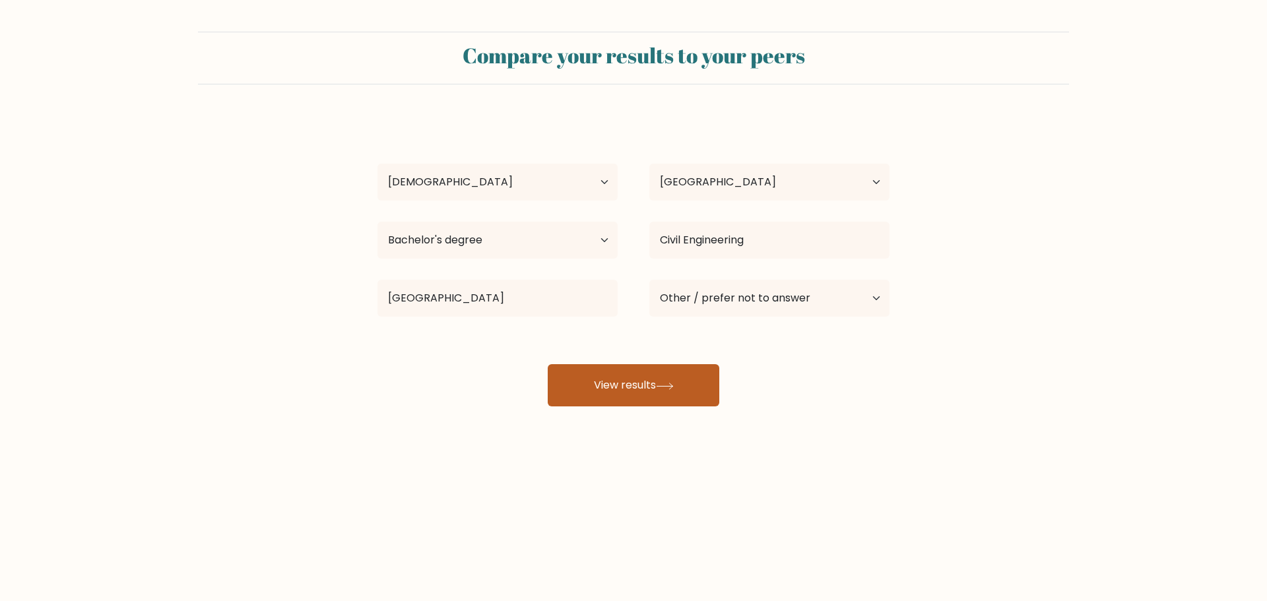
click at [663, 375] on button "View results" at bounding box center [634, 385] width 172 height 42
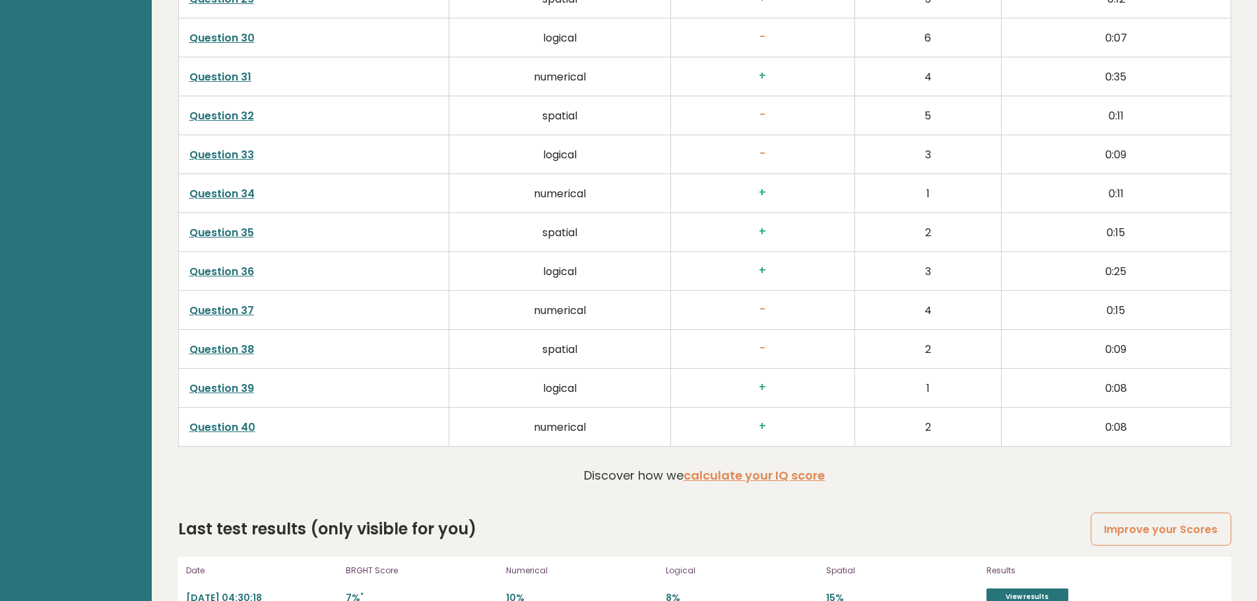
scroll to position [3419, 0]
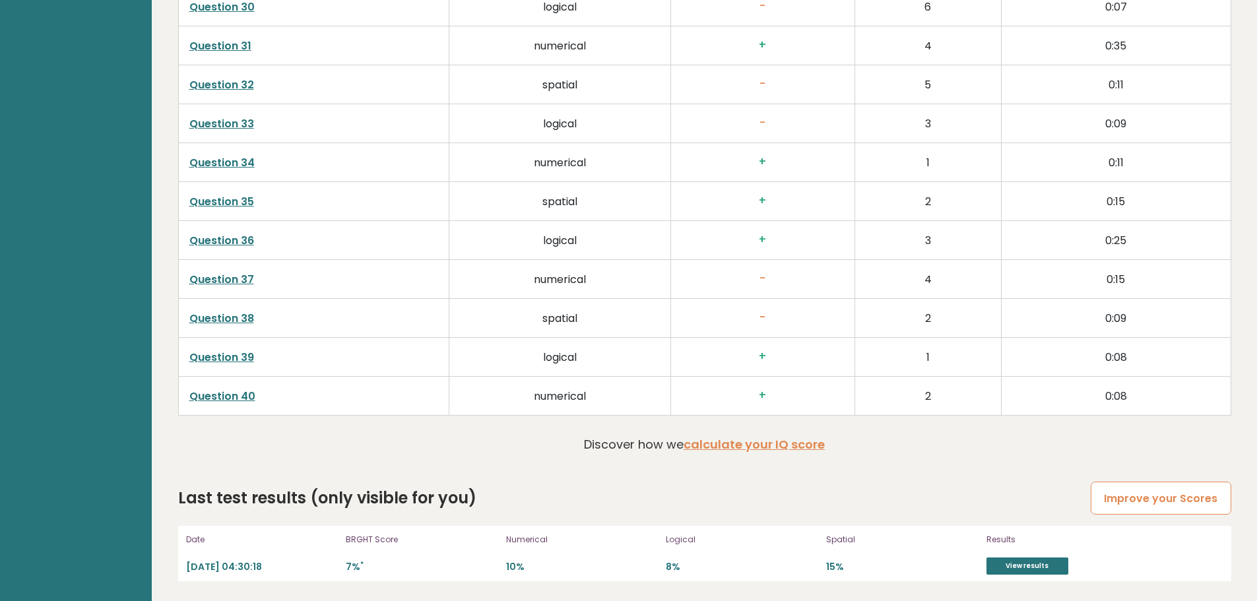
click at [1163, 500] on link "Improve your Scores" at bounding box center [1160, 499] width 140 height 34
